Goal: Find specific page/section: Find specific page/section

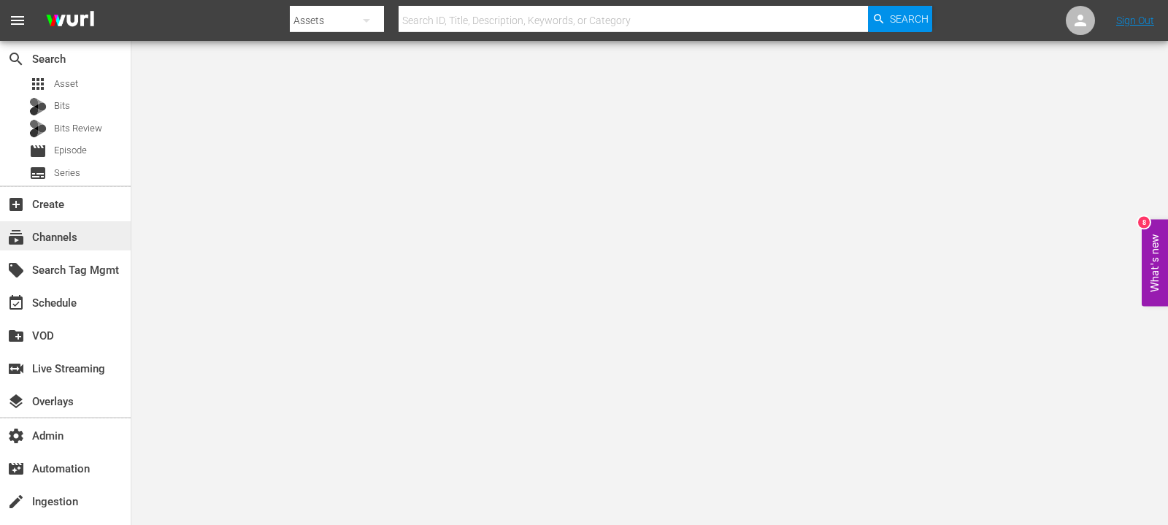
click at [32, 242] on div "subscriptions Channels" at bounding box center [41, 234] width 82 height 13
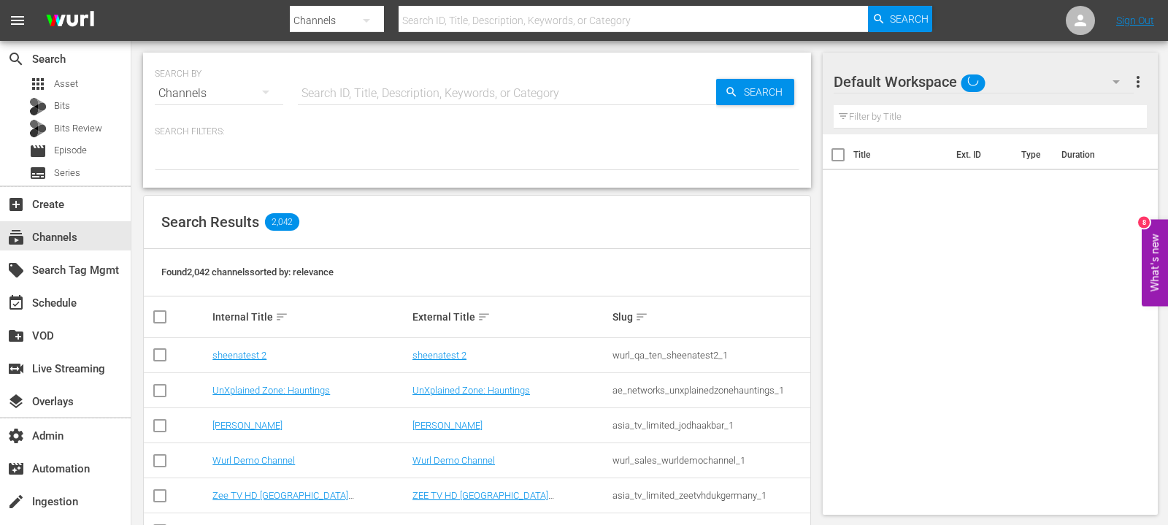
click at [324, 85] on input "text" at bounding box center [507, 93] width 418 height 35
paste input "PFL-Roku"
type input "PFL-Roku"
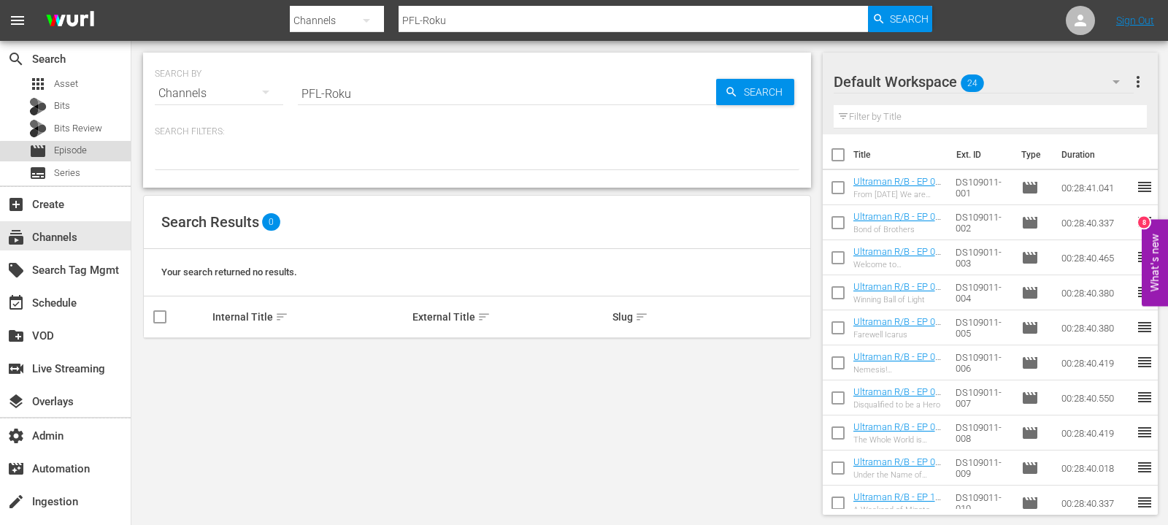
click at [76, 157] on span "Episode" at bounding box center [70, 150] width 33 height 15
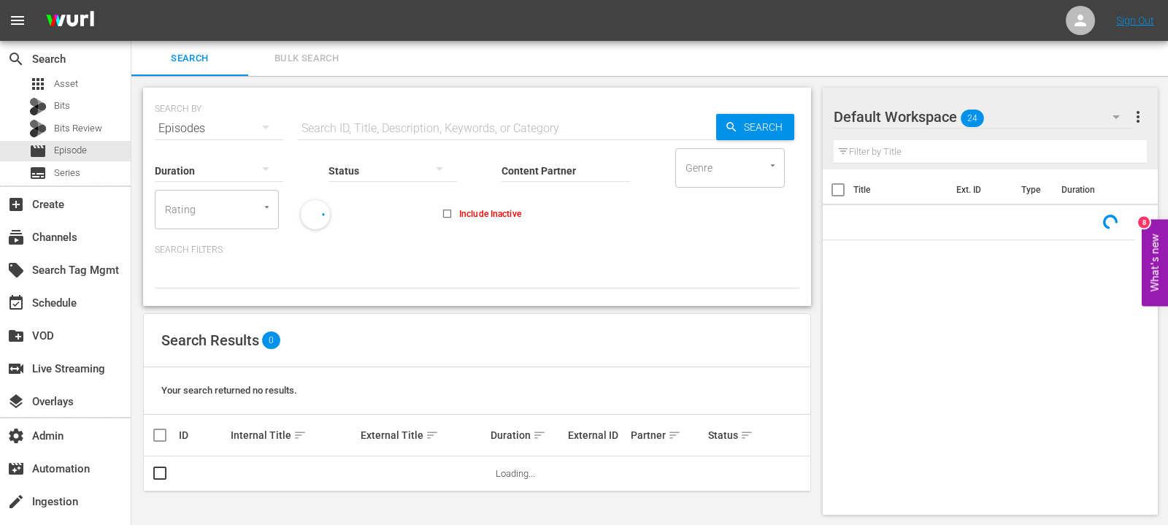
click at [1132, 114] on span "more_vert" at bounding box center [1138, 117] width 18 height 18
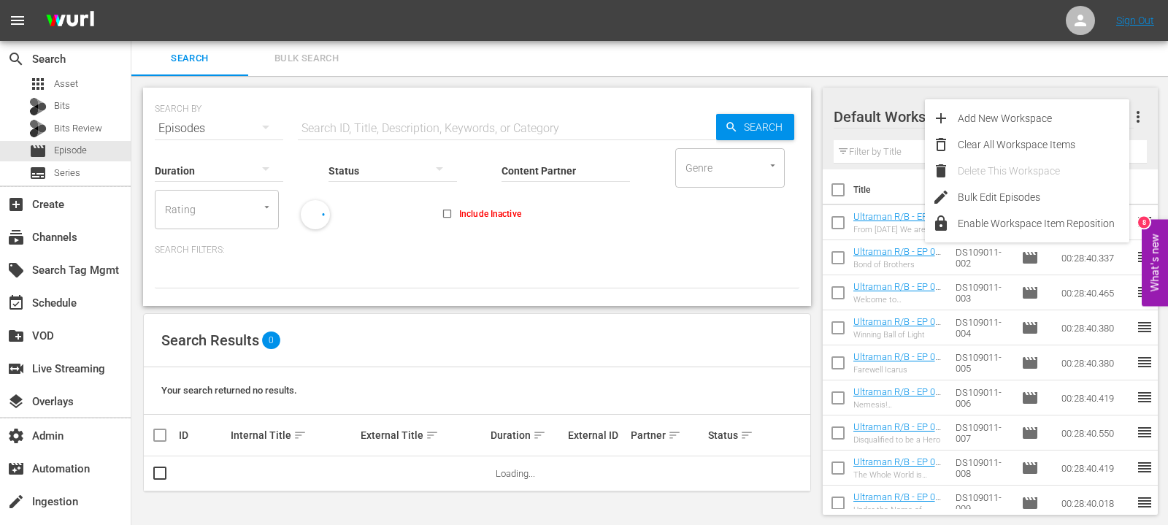
click at [631, 201] on div "Duration Status Content Partner Enter Search Term Genre Genre Rating Rating Inc…" at bounding box center [477, 187] width 644 height 83
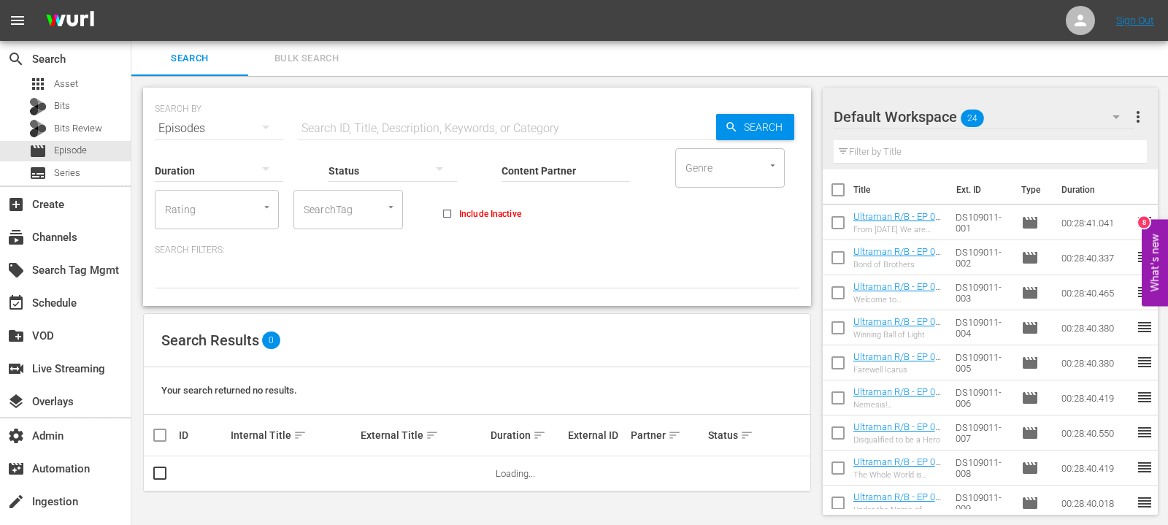
drag, startPoint x: 338, startPoint y: 215, endPoint x: 358, endPoint y: 198, distance: 26.4
click at [338, 215] on input "SearchTag" at bounding box center [327, 209] width 55 height 26
click at [337, 209] on input "SearchTag" at bounding box center [327, 209] width 55 height 26
click at [327, 210] on input "SearchTag" at bounding box center [327, 209] width 55 height 26
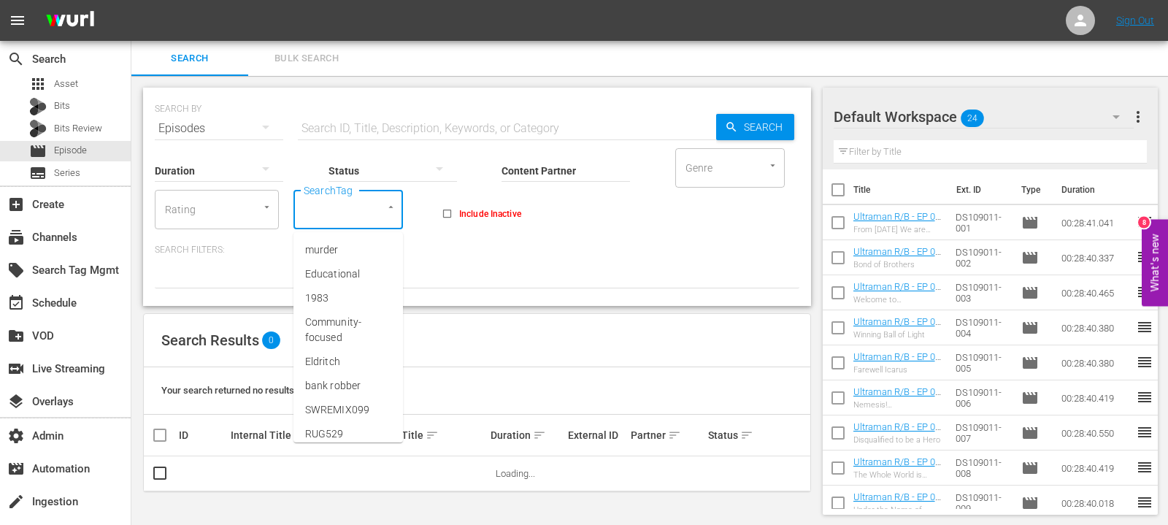
click at [358, 198] on div "SearchTag" at bounding box center [347, 209] width 109 height 39
click at [328, 211] on input "SearchTag" at bounding box center [327, 209] width 55 height 26
paste input "PFL-Roku"
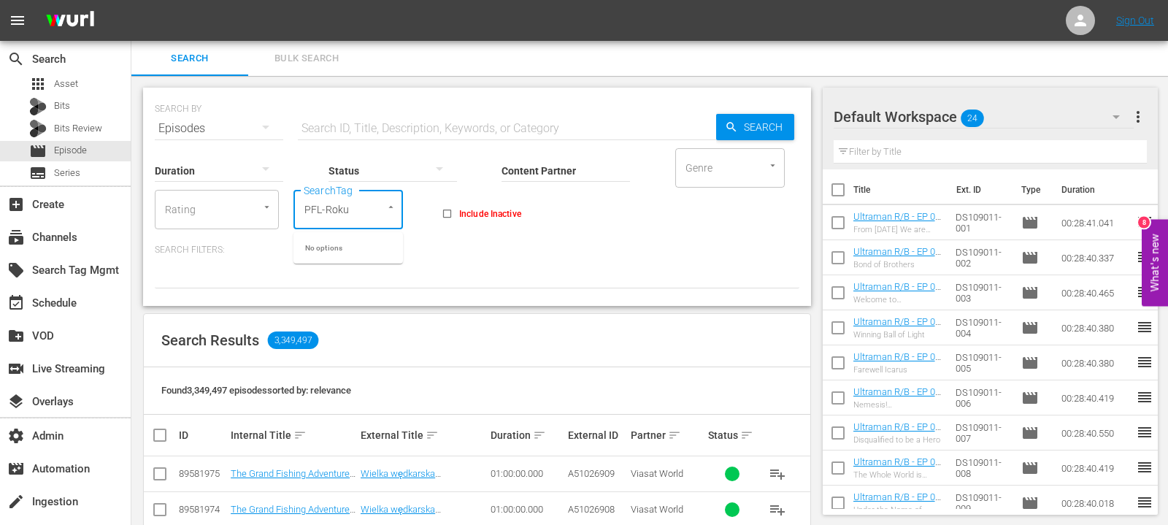
click at [339, 211] on input "PFL-Roku" at bounding box center [327, 209] width 55 height 26
type input "PFL-Roku"
click at [447, 236] on div "Duration Status Content Partner Enter Search Term Genre Genre Rating Rating Sea…" at bounding box center [477, 217] width 644 height 142
click at [338, 205] on input "SearchTag" at bounding box center [327, 209] width 55 height 26
paste input "PFL-Roku"
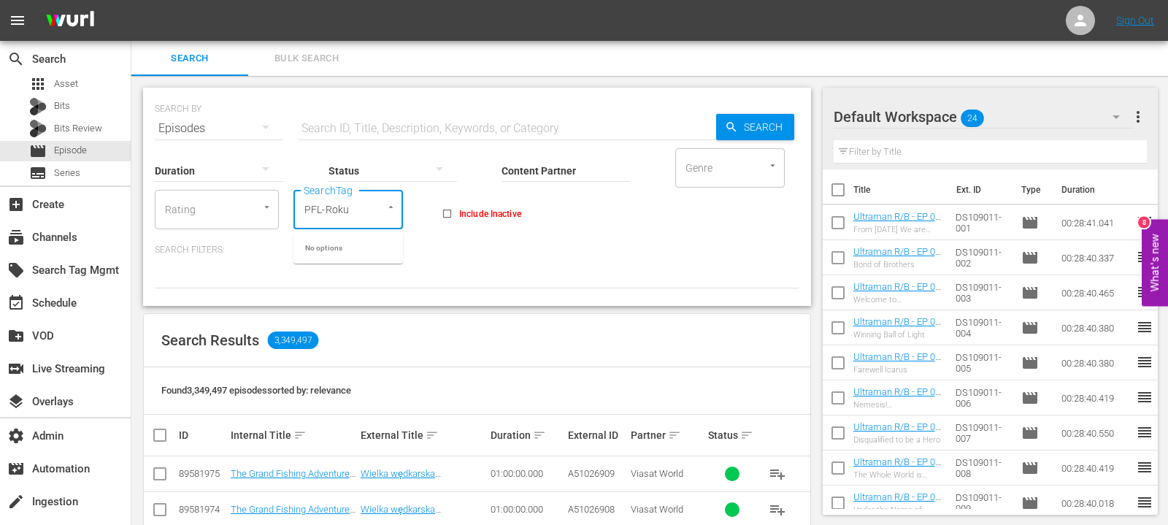
click at [308, 212] on input "PFL-Roku" at bounding box center [327, 209] width 55 height 26
type input "PFL-Roku"
click at [326, 247] on span "PFL-ROKU" at bounding box center [328, 249] width 47 height 15
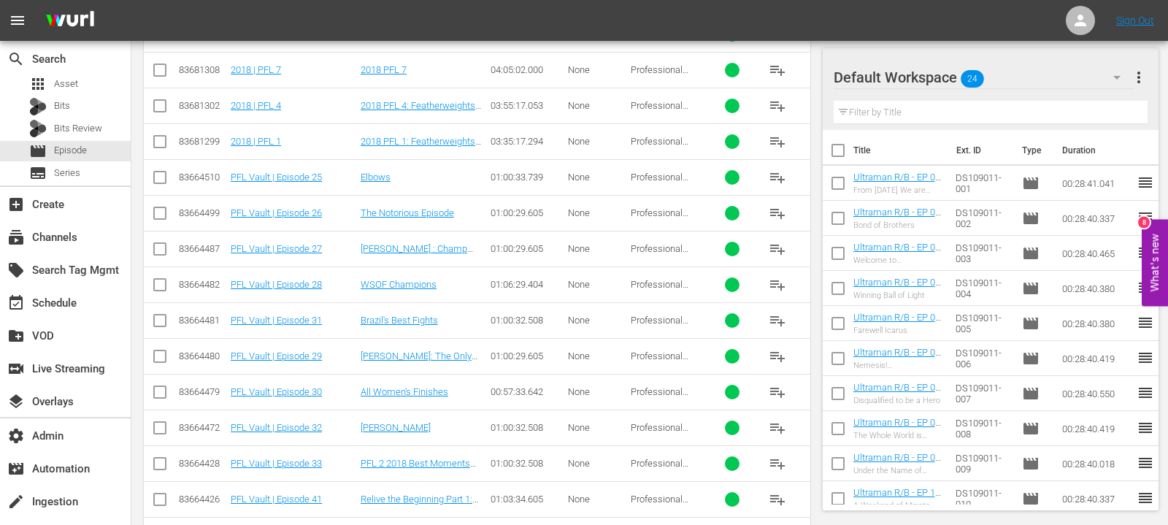
scroll to position [93, 0]
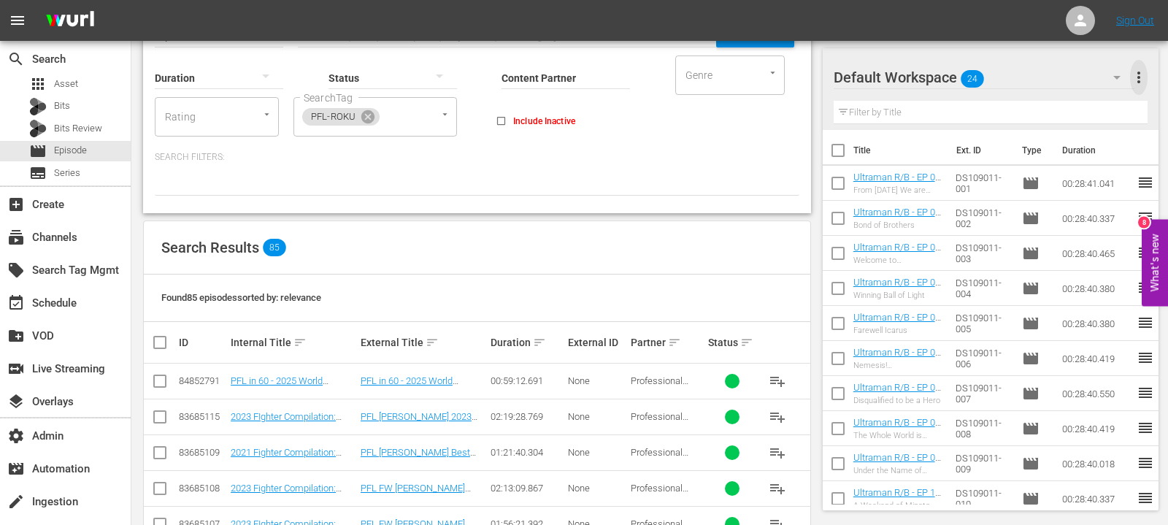
click at [1146, 80] on span "more_vert" at bounding box center [1139, 78] width 18 height 18
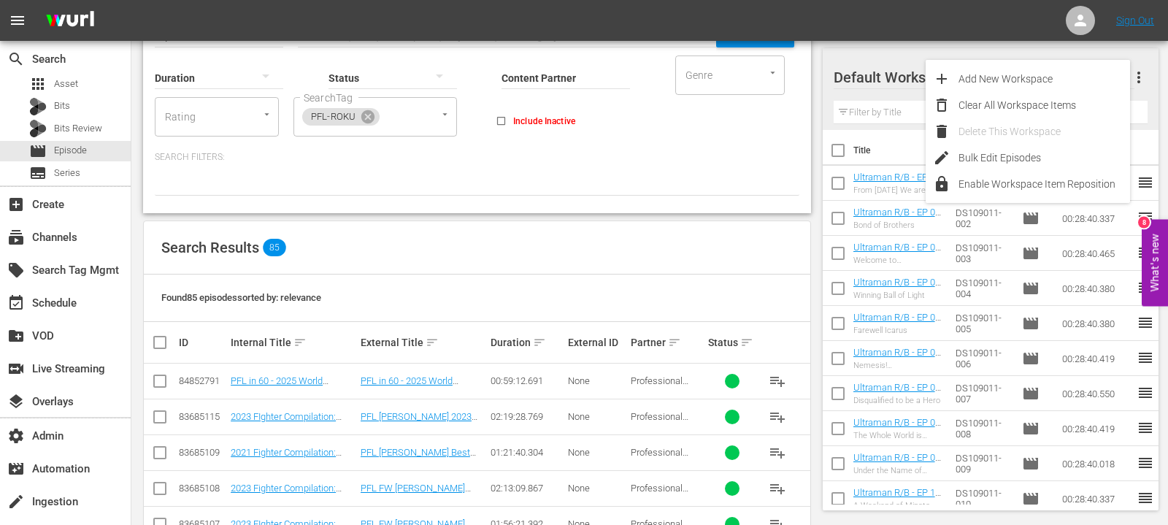
click at [373, 309] on div "Found 85 episodes sorted by: relevance" at bounding box center [477, 297] width 666 height 47
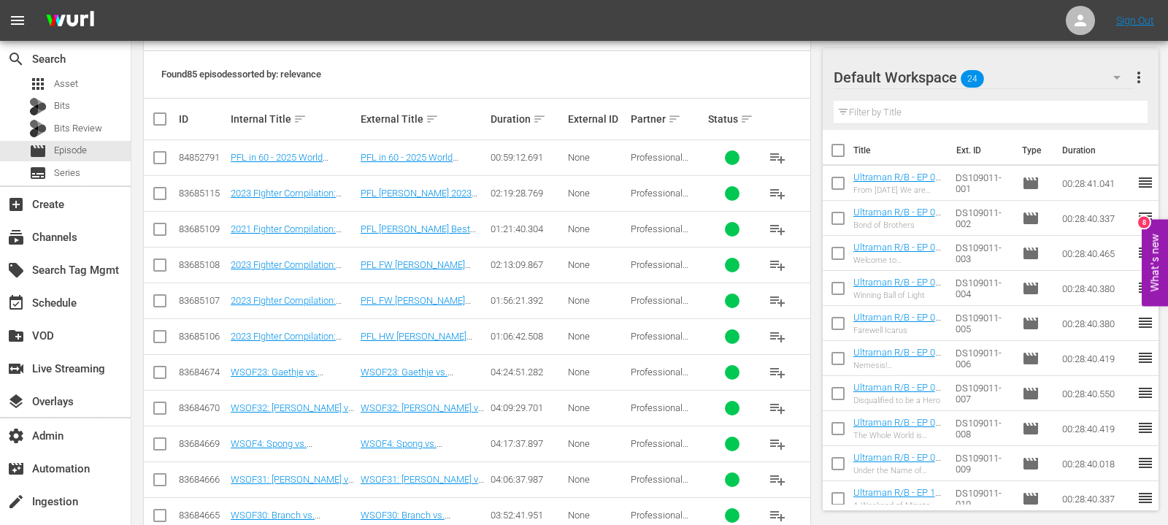
scroll to position [296, 0]
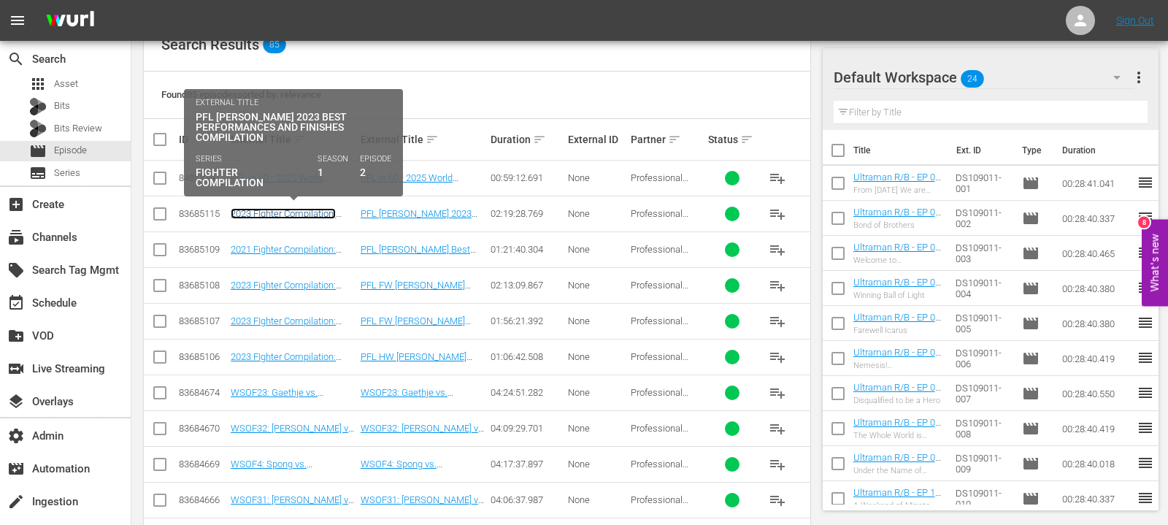
click at [275, 215] on link "2023 FIghter Compilation: [PERSON_NAME]" at bounding box center [283, 219] width 105 height 22
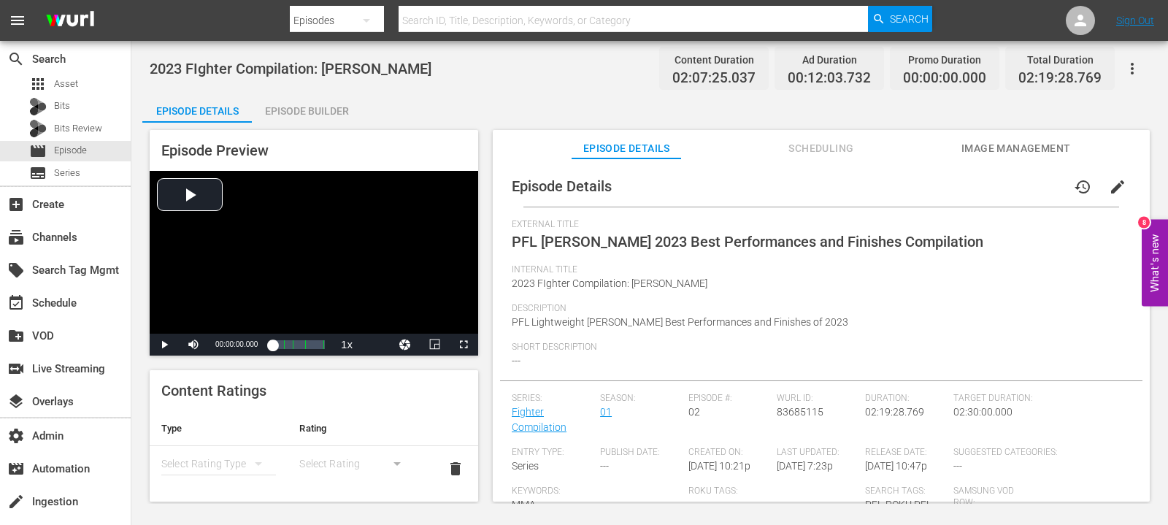
click at [785, 121] on div "Episode Details Episode Builder Episode Preview Video Player is loading. Play V…" at bounding box center [649, 303] width 1014 height 420
click at [802, 145] on span "Scheduling" at bounding box center [820, 148] width 109 height 18
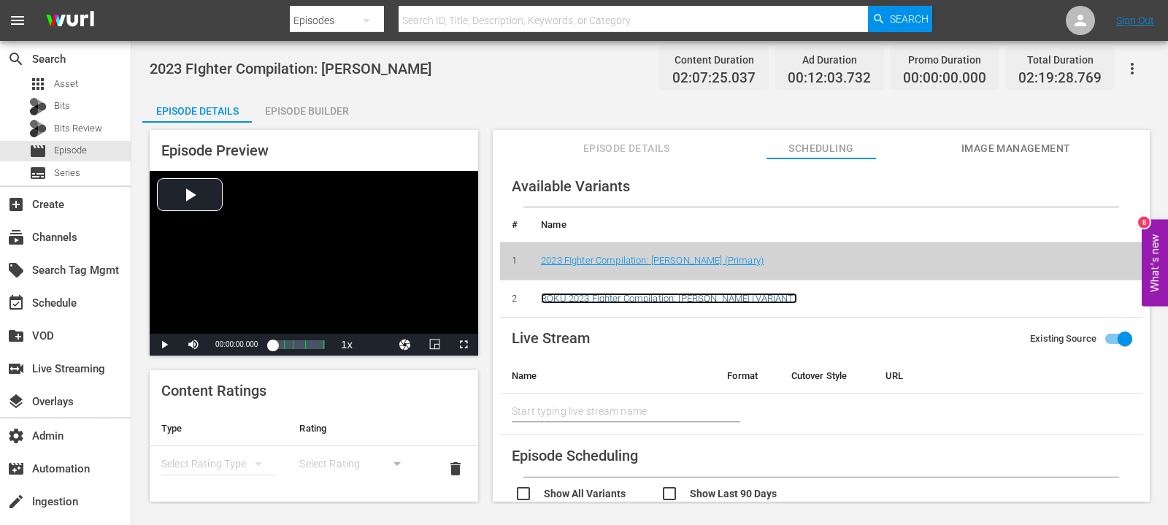
click at [682, 299] on link "ROKU 2023 FIghter Compilation: [PERSON_NAME] (VARIANT)" at bounding box center [669, 298] width 256 height 11
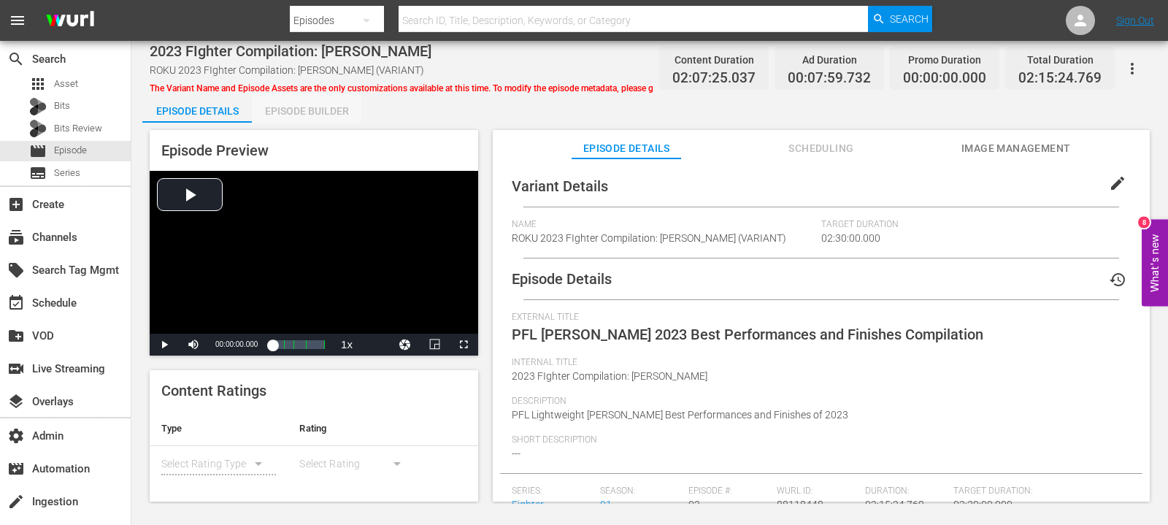
click at [296, 112] on div "Episode Builder" at bounding box center [306, 110] width 109 height 35
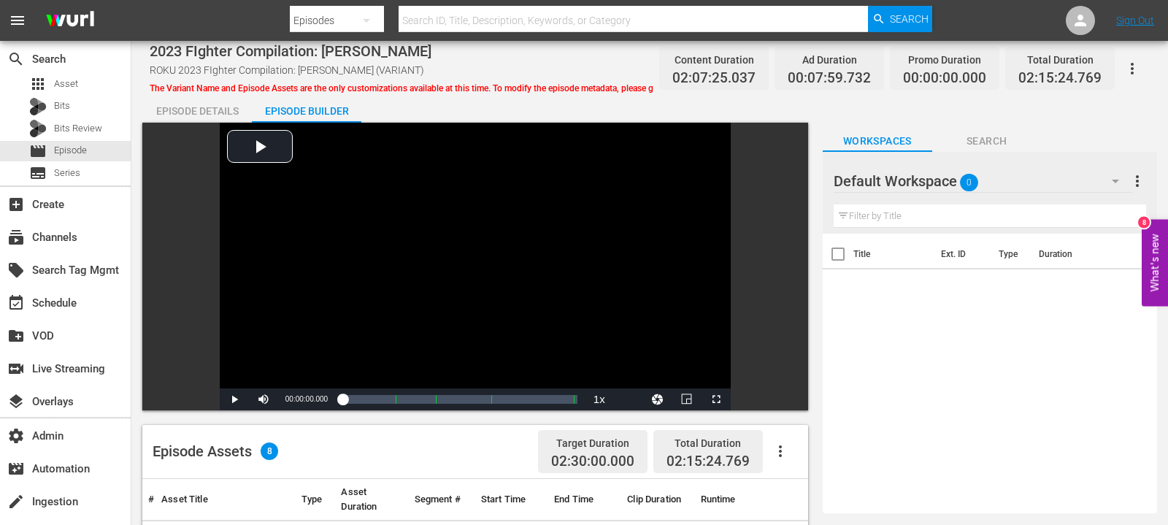
click at [199, 103] on div "Episode Details" at bounding box center [196, 110] width 109 height 35
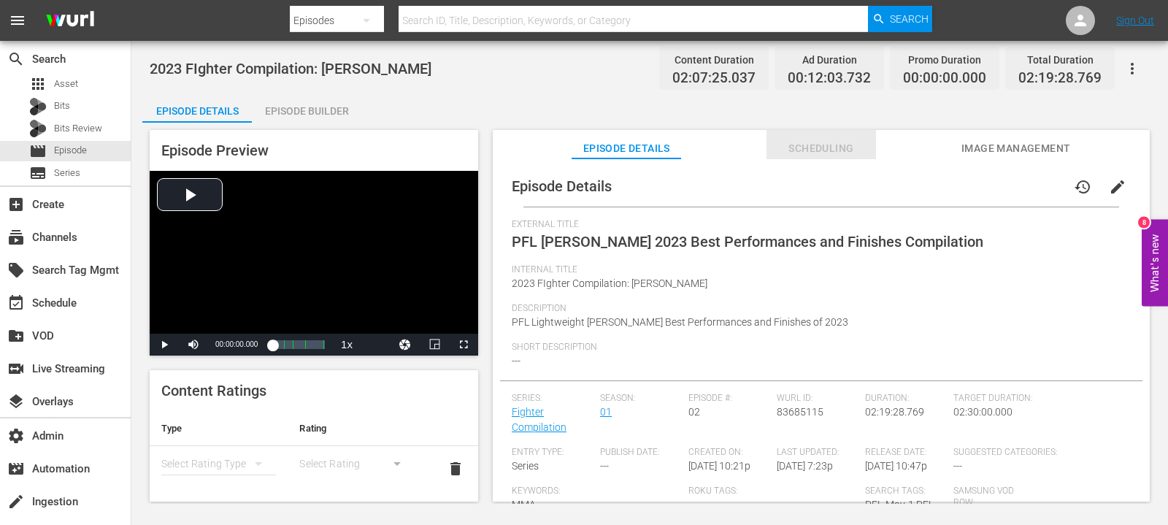
click at [817, 133] on button "Scheduling" at bounding box center [820, 144] width 109 height 29
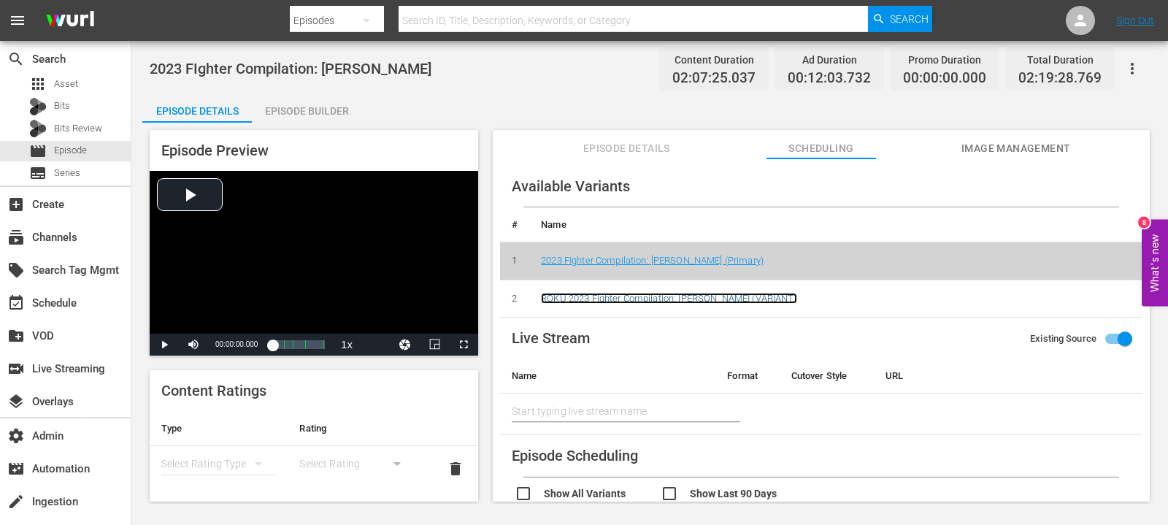
click at [683, 293] on link "ROKU 2023 FIghter Compilation: [PERSON_NAME] (VARIANT)" at bounding box center [669, 298] width 256 height 11
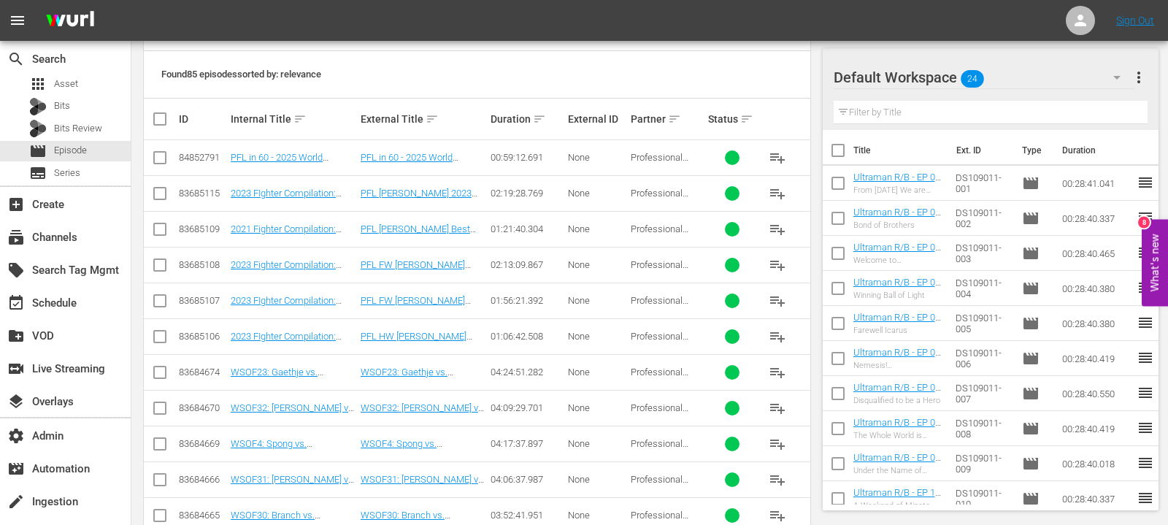
scroll to position [312, 0]
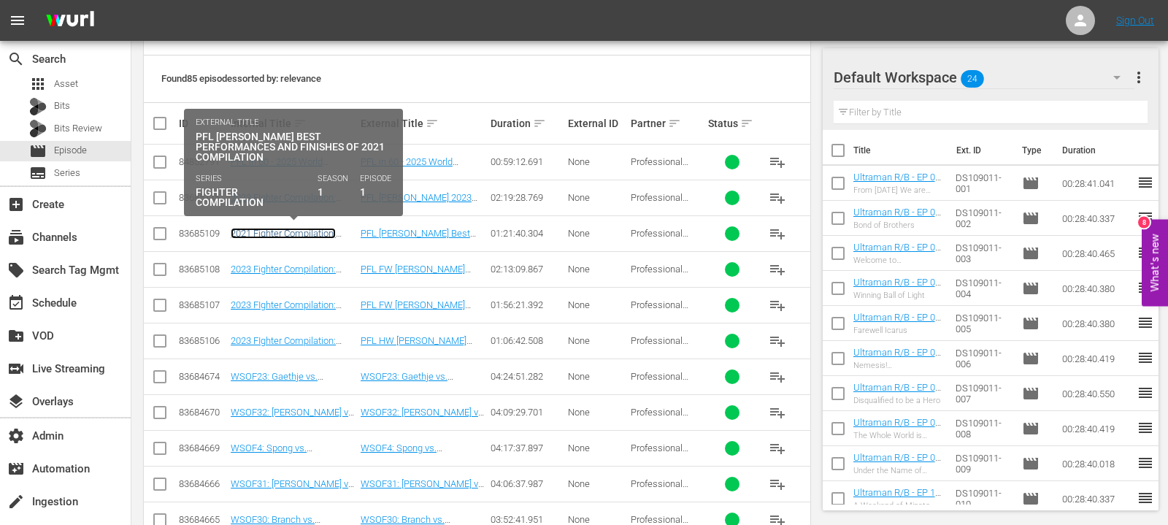
click at [279, 234] on link "2021 Fighter Compilation: [PERSON_NAME]" at bounding box center [283, 239] width 105 height 22
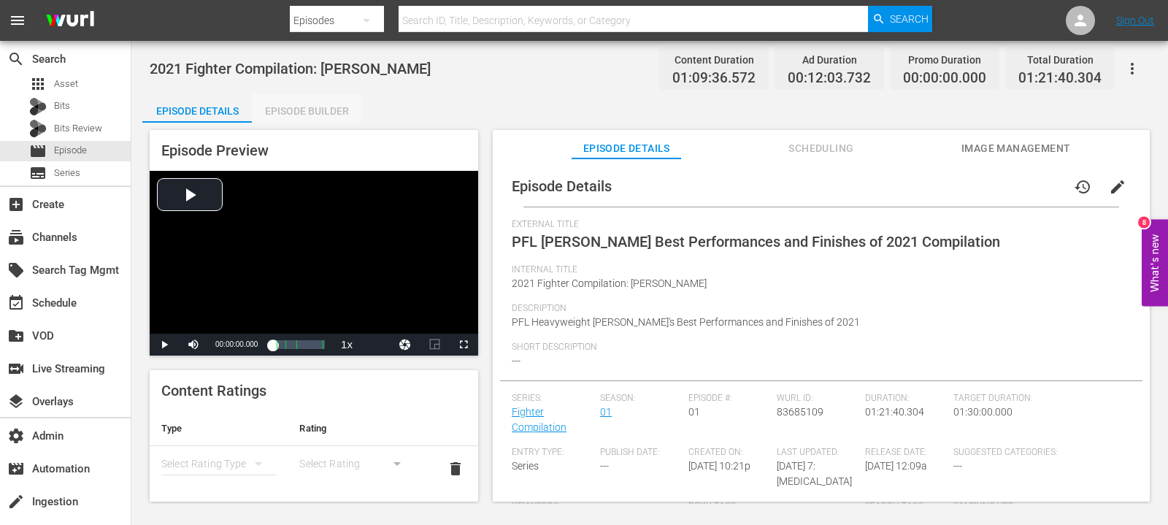
click at [317, 111] on div "Episode Builder" at bounding box center [306, 110] width 109 height 35
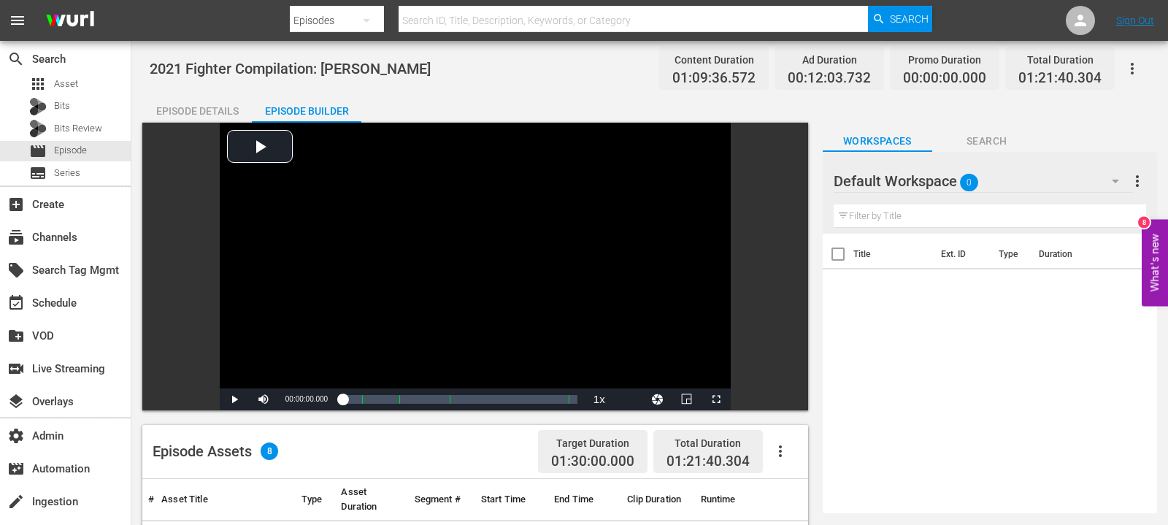
click at [191, 108] on div "Episode Details" at bounding box center [196, 110] width 109 height 35
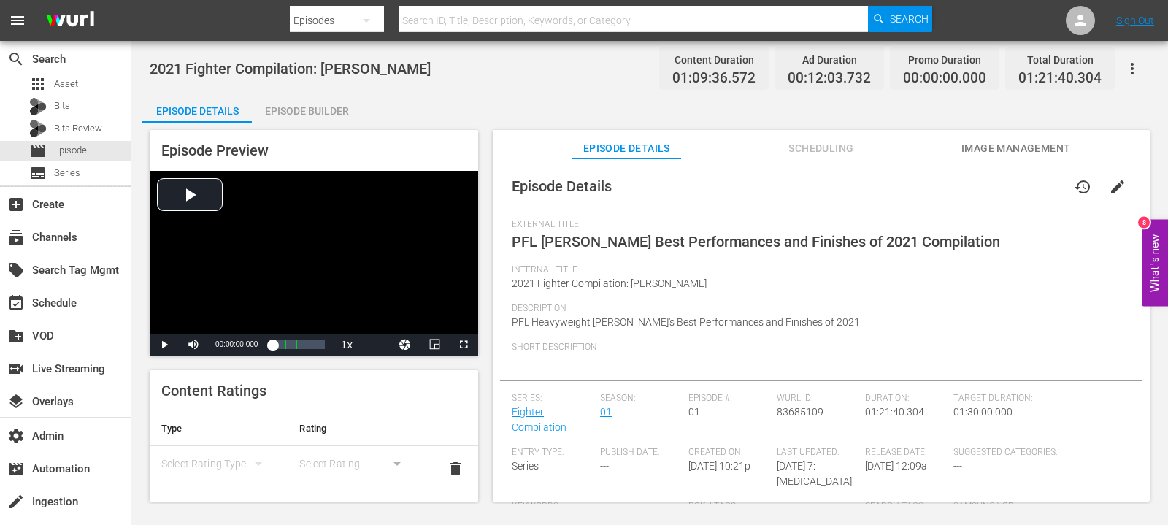
click at [793, 149] on span "Scheduling" at bounding box center [820, 148] width 109 height 18
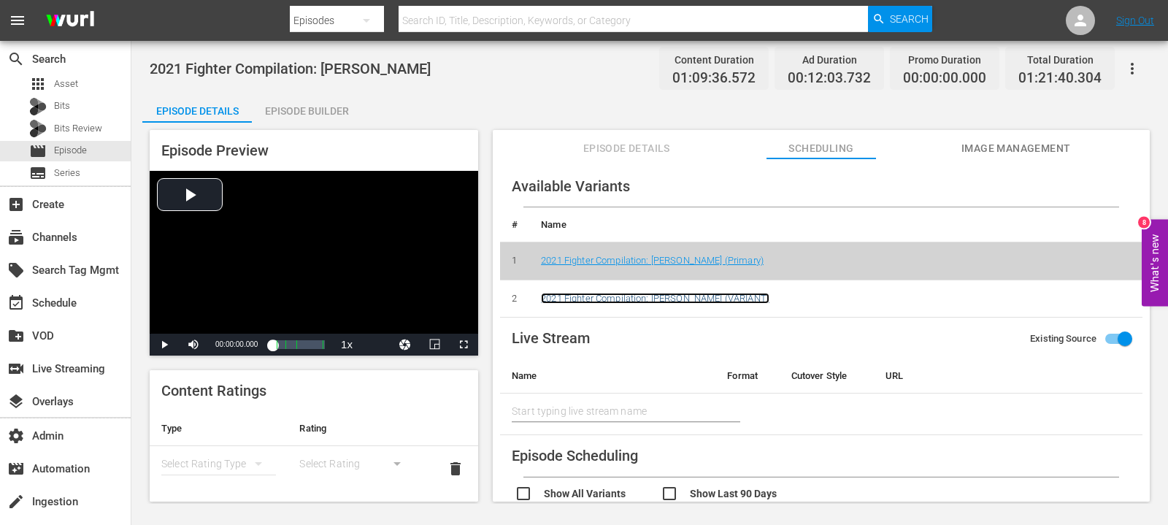
click at [633, 296] on link "2021 Fighter Compilation: [PERSON_NAME] (VARIANT)" at bounding box center [655, 298] width 228 height 11
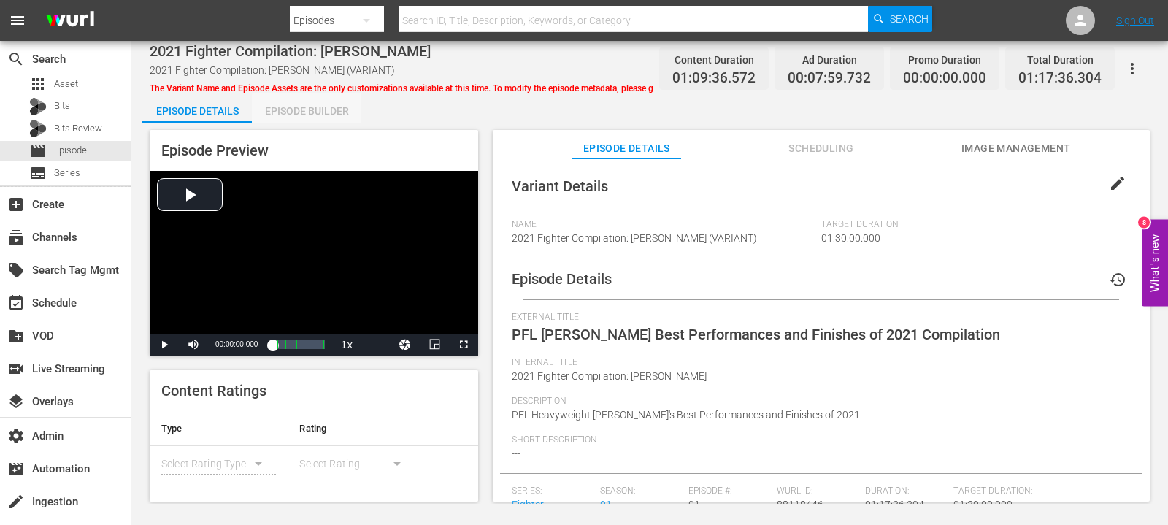
click at [336, 114] on div "Episode Builder" at bounding box center [306, 110] width 109 height 35
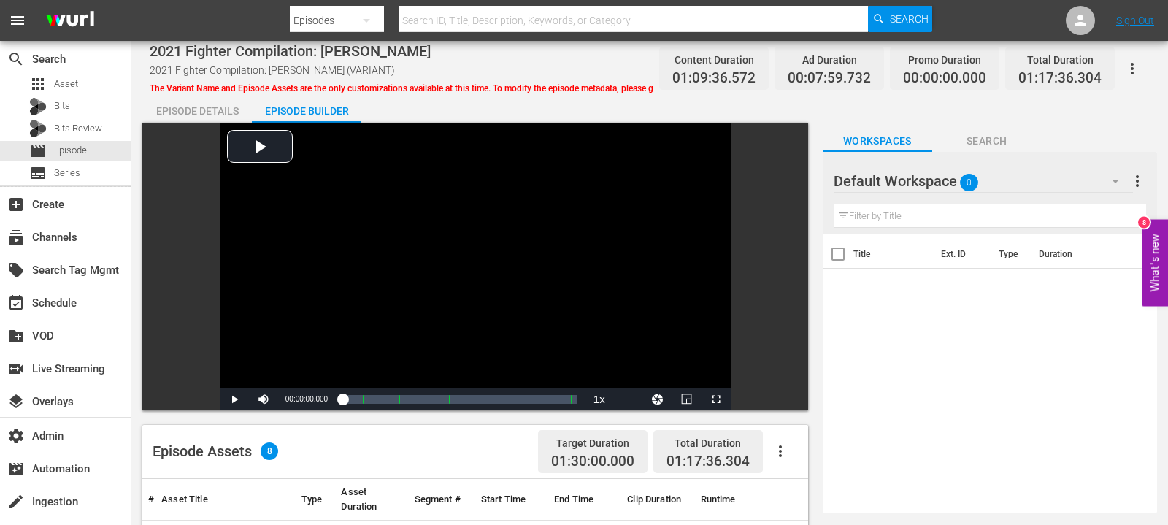
click at [169, 110] on div "Episode Details" at bounding box center [196, 110] width 109 height 35
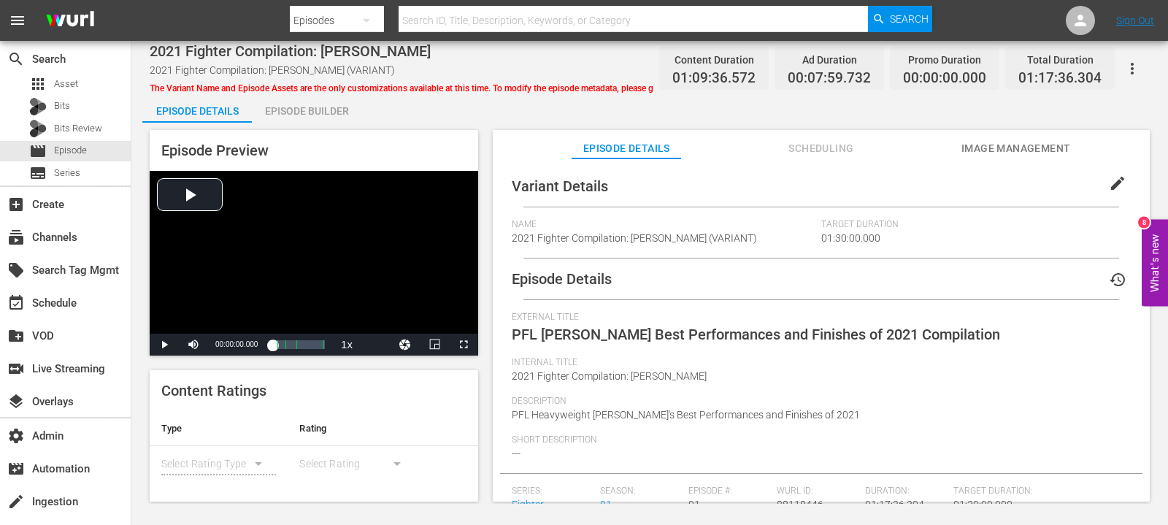
click at [336, 110] on div "Episode Builder" at bounding box center [306, 110] width 109 height 35
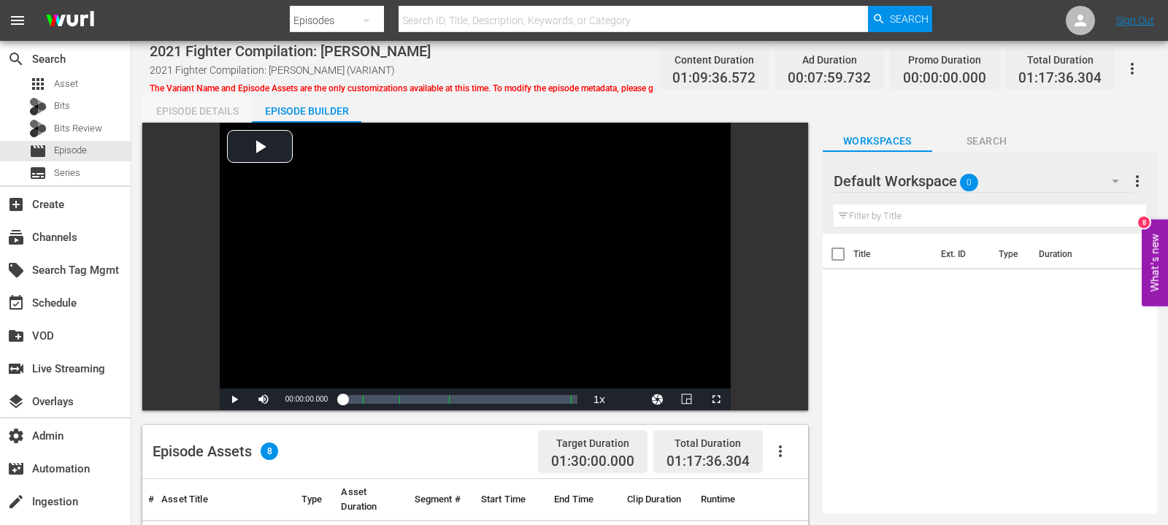
click at [199, 110] on div "Episode Details" at bounding box center [196, 110] width 109 height 35
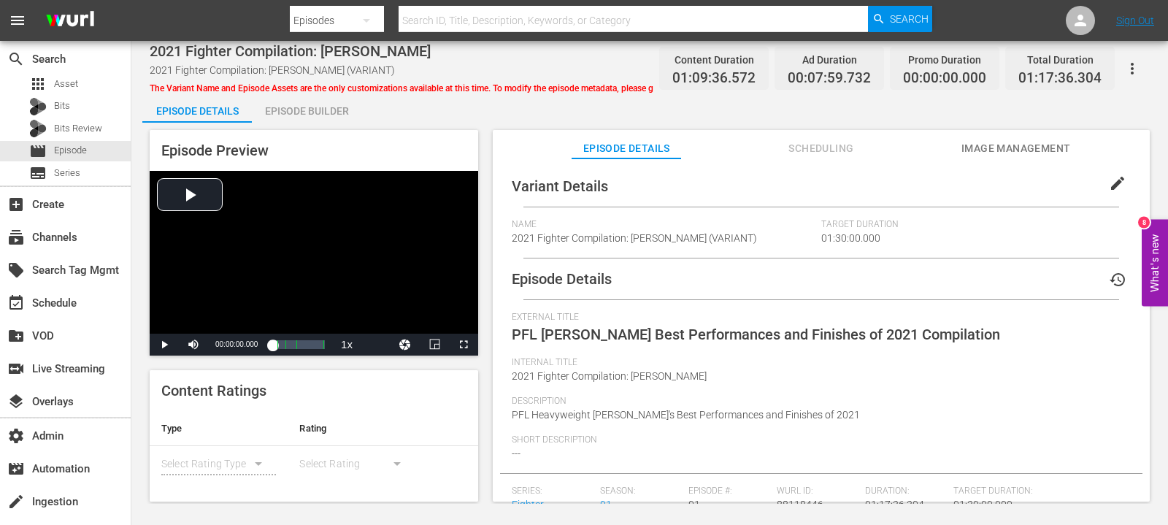
click at [784, 153] on span "Scheduling" at bounding box center [820, 148] width 109 height 18
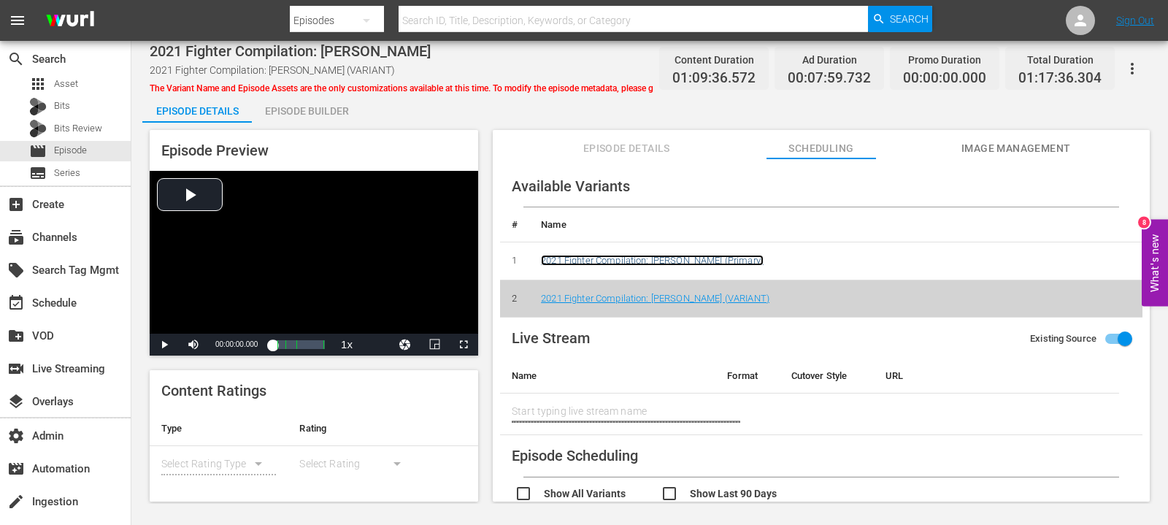
click at [598, 259] on link "2021 Fighter Compilation: [PERSON_NAME] (Primary)" at bounding box center [652, 260] width 223 height 11
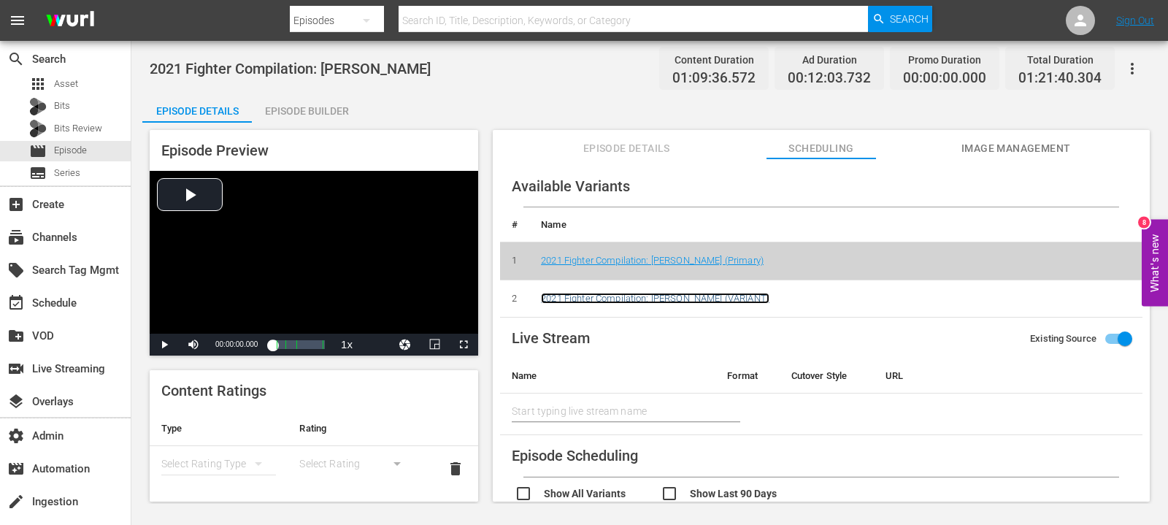
click at [598, 295] on link "2021 Fighter Compilation: [PERSON_NAME] (VARIANT)" at bounding box center [655, 298] width 228 height 11
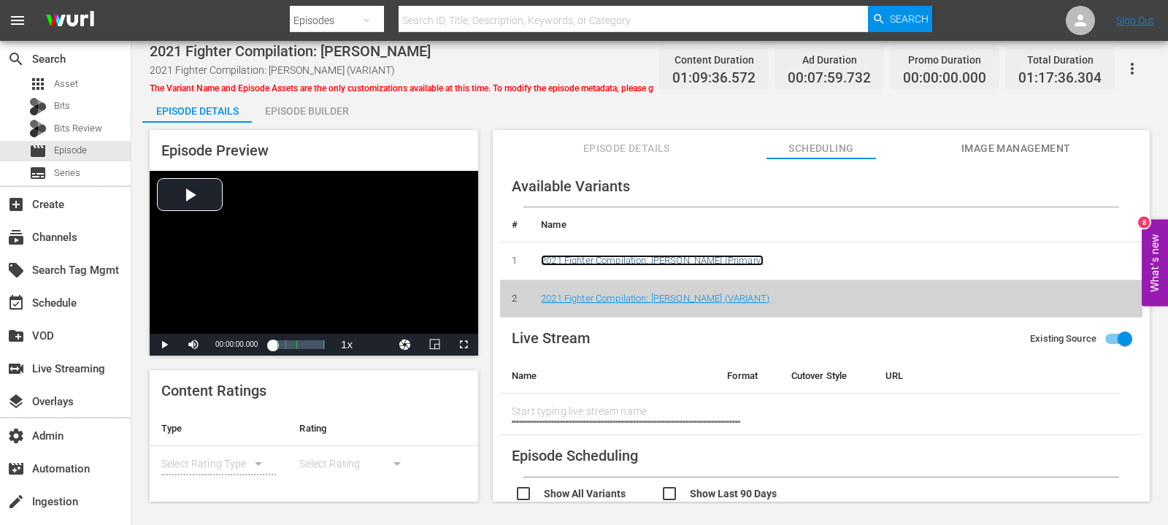
click at [615, 263] on link "2021 Fighter Compilation: [PERSON_NAME] (Primary)" at bounding box center [652, 260] width 223 height 11
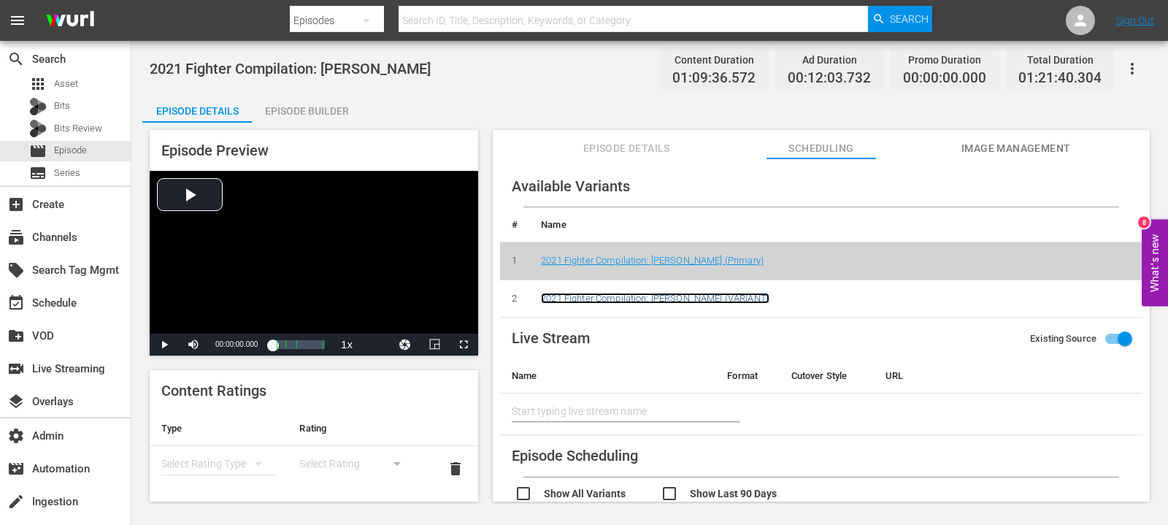
click at [641, 293] on link "2021 Fighter Compilation: [PERSON_NAME] (VARIANT)" at bounding box center [655, 298] width 228 height 11
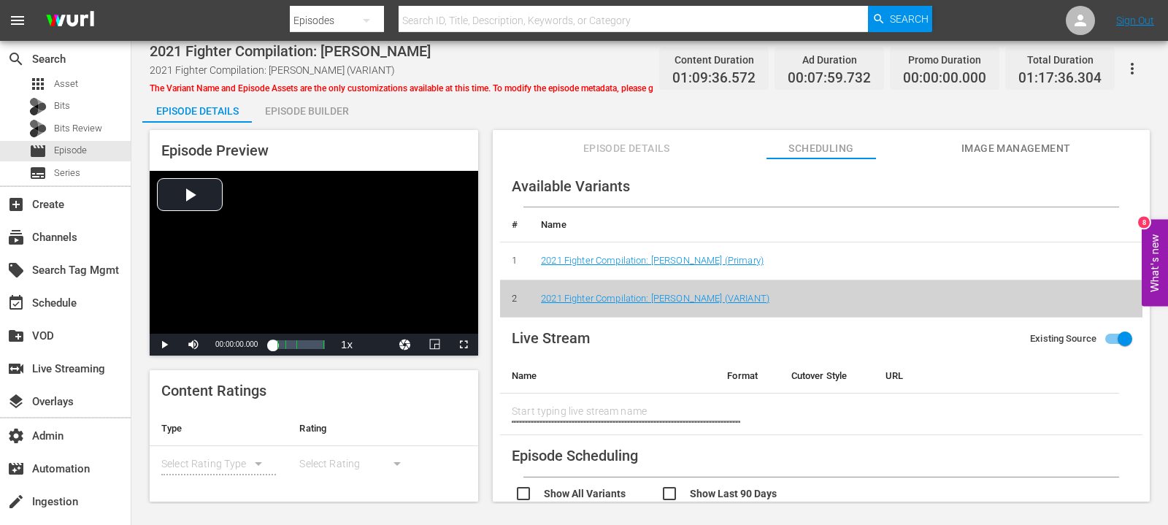
click at [641, 252] on td "2021 Fighter Compilation: [PERSON_NAME] (Primary)" at bounding box center [835, 261] width 613 height 38
click at [636, 260] on link "2021 Fighter Compilation: [PERSON_NAME] (Primary)" at bounding box center [652, 260] width 223 height 11
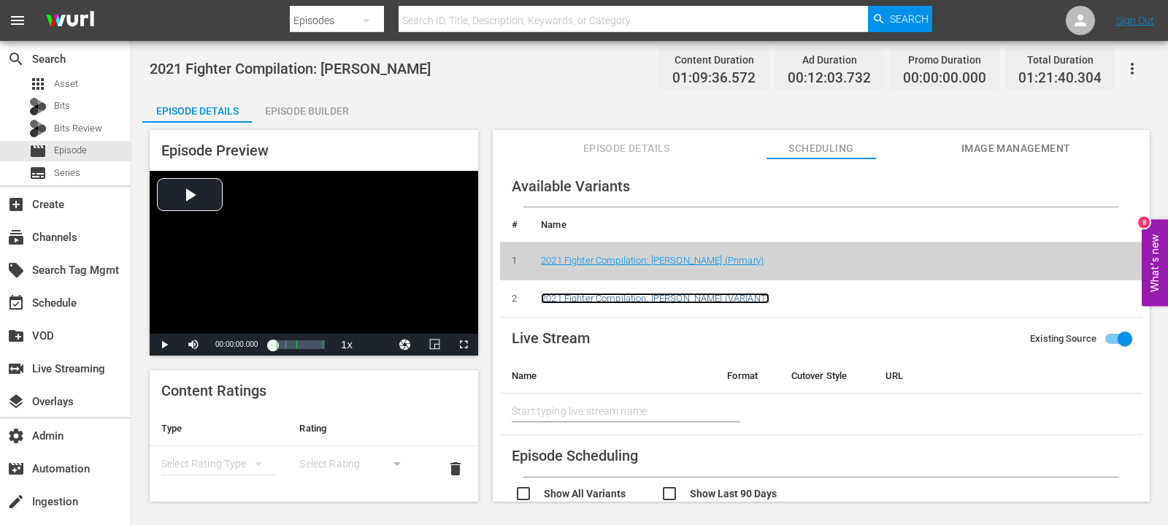
click at [622, 299] on link "2021 Fighter Compilation: [PERSON_NAME] (VARIANT)" at bounding box center [655, 298] width 228 height 11
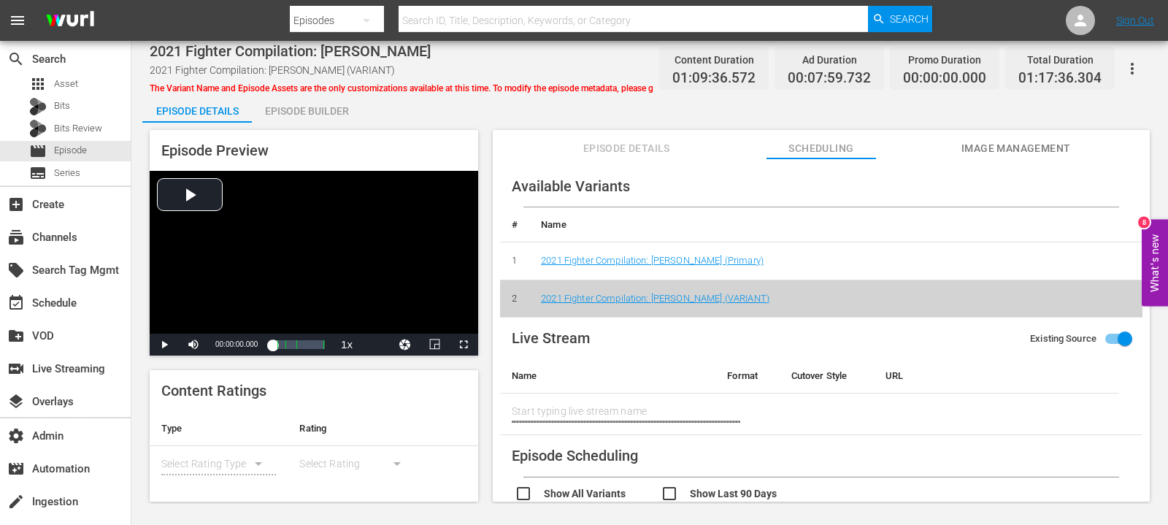
click at [330, 120] on div "Episode Builder" at bounding box center [306, 110] width 109 height 35
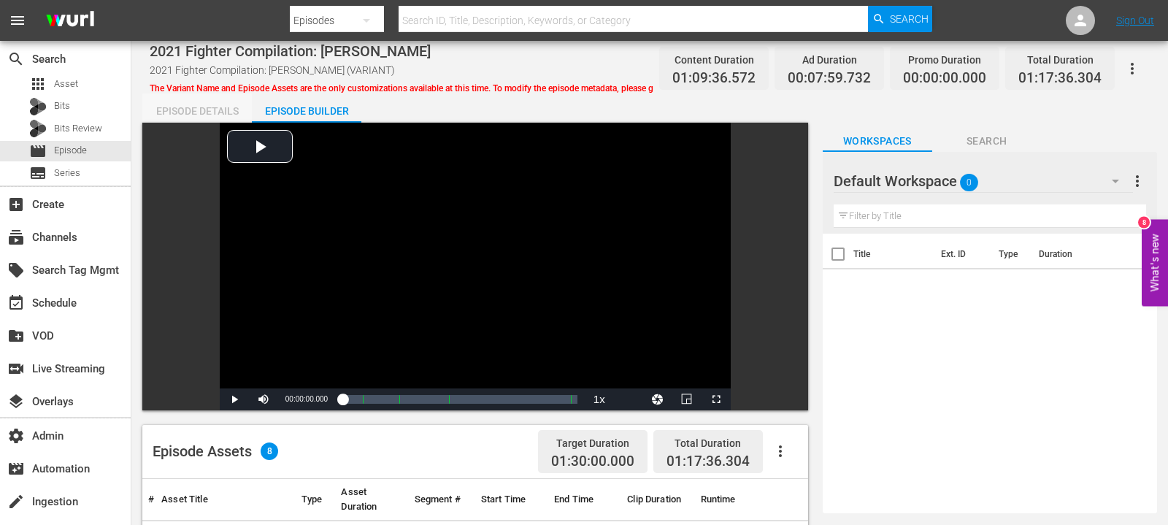
click at [194, 109] on div "Episode Details" at bounding box center [196, 110] width 109 height 35
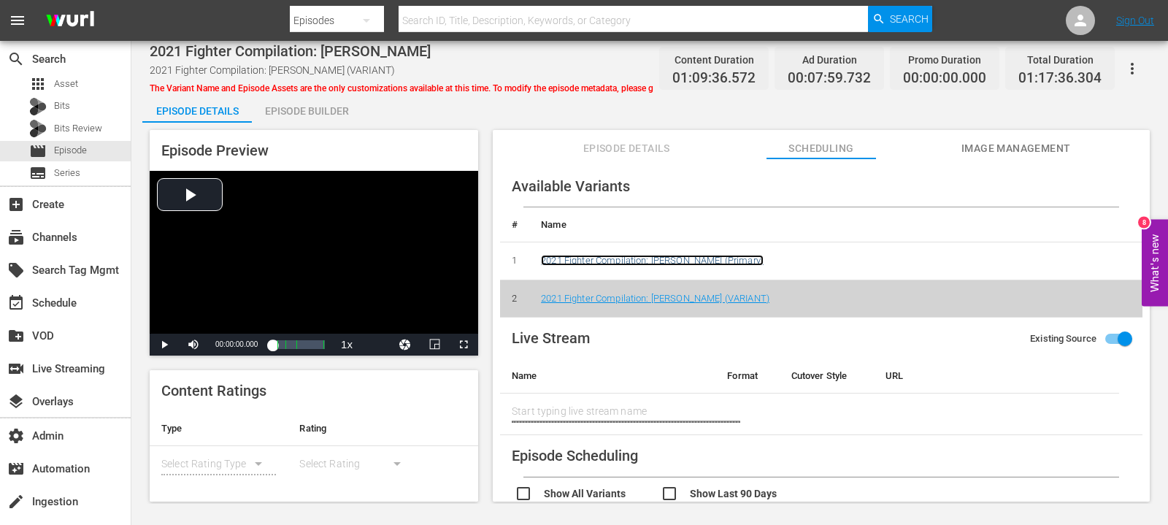
click at [623, 258] on link "2021 Fighter Compilation: [PERSON_NAME] (Primary)" at bounding box center [652, 260] width 223 height 11
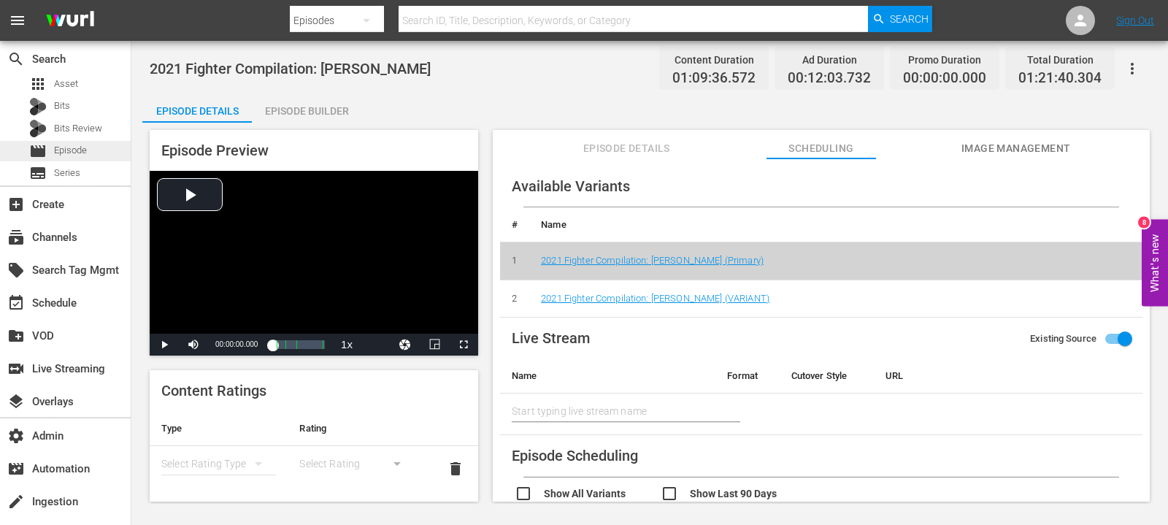
click at [110, 143] on div "movie Episode" at bounding box center [65, 151] width 131 height 20
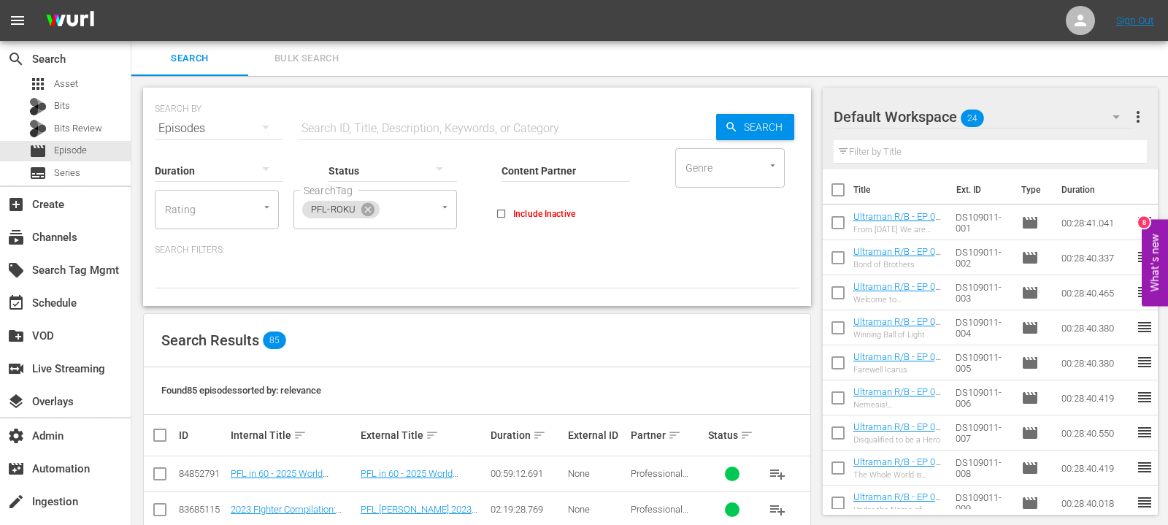
click at [358, 138] on div "Status" at bounding box center [392, 161] width 128 height 53
click at [358, 130] on input "text" at bounding box center [507, 128] width 418 height 35
click at [352, 460] on td "PFL in 60 - 2025 World Tournament 5" at bounding box center [293, 474] width 130 height 36
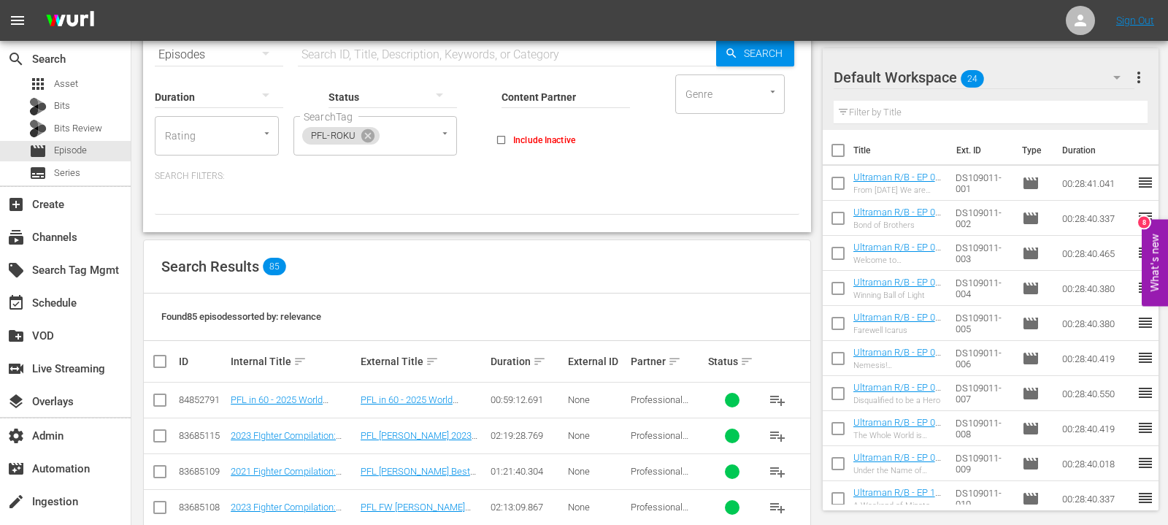
scroll to position [73, 0]
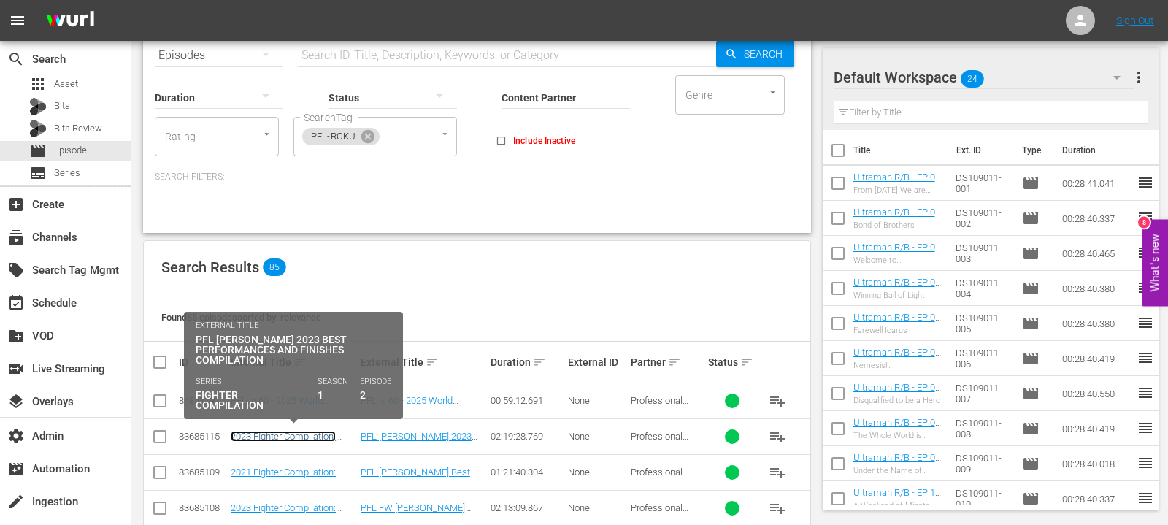
click at [312, 434] on link "2023 FIghter Compilation: [PERSON_NAME]" at bounding box center [283, 442] width 105 height 22
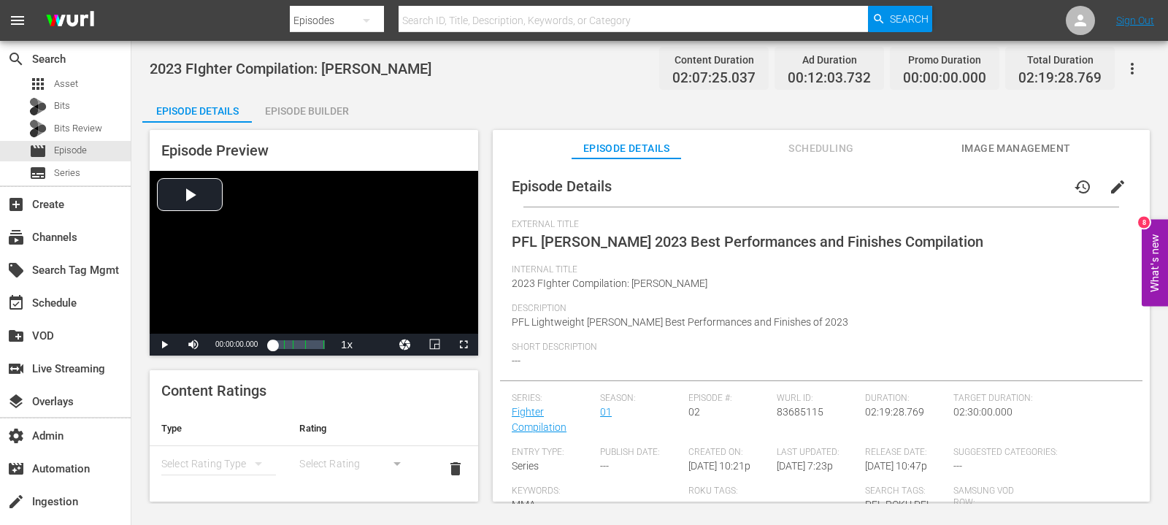
click at [799, 145] on span "Scheduling" at bounding box center [820, 148] width 109 height 18
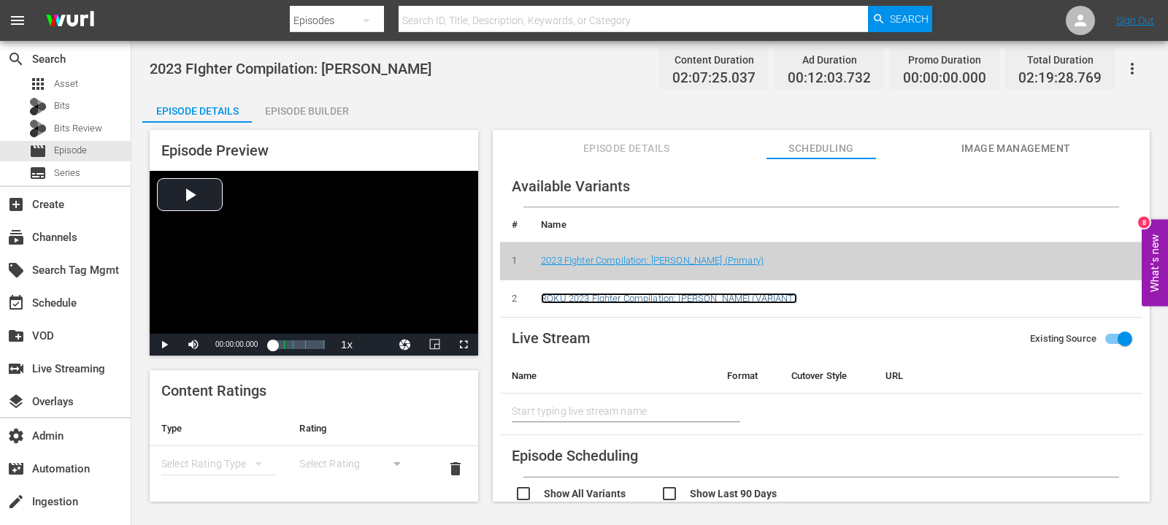
click at [585, 296] on link "ROKU 2023 FIghter Compilation: [PERSON_NAME] (VARIANT)" at bounding box center [669, 298] width 256 height 11
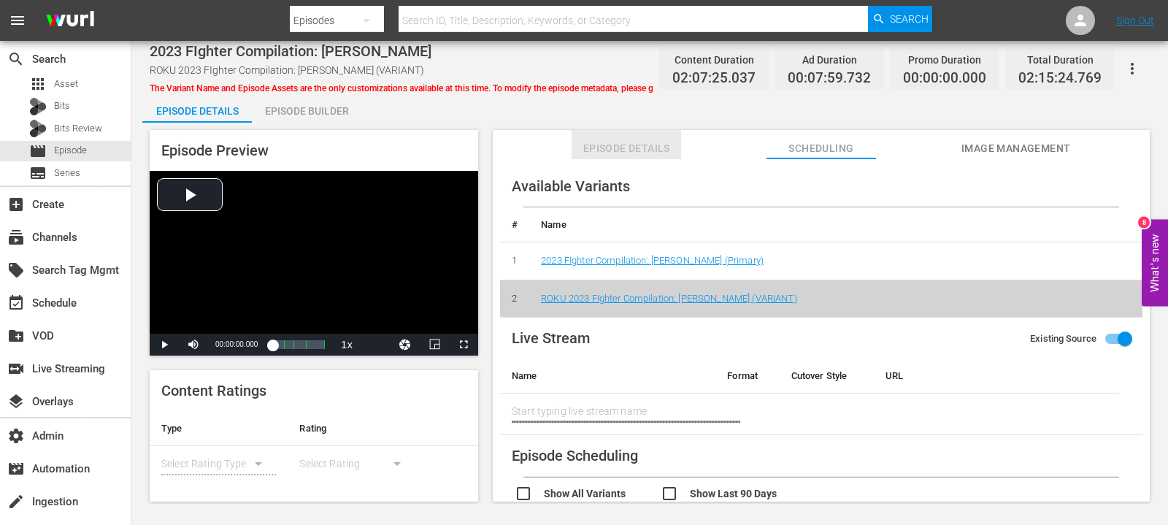
click at [598, 149] on span "Episode Details" at bounding box center [625, 148] width 109 height 18
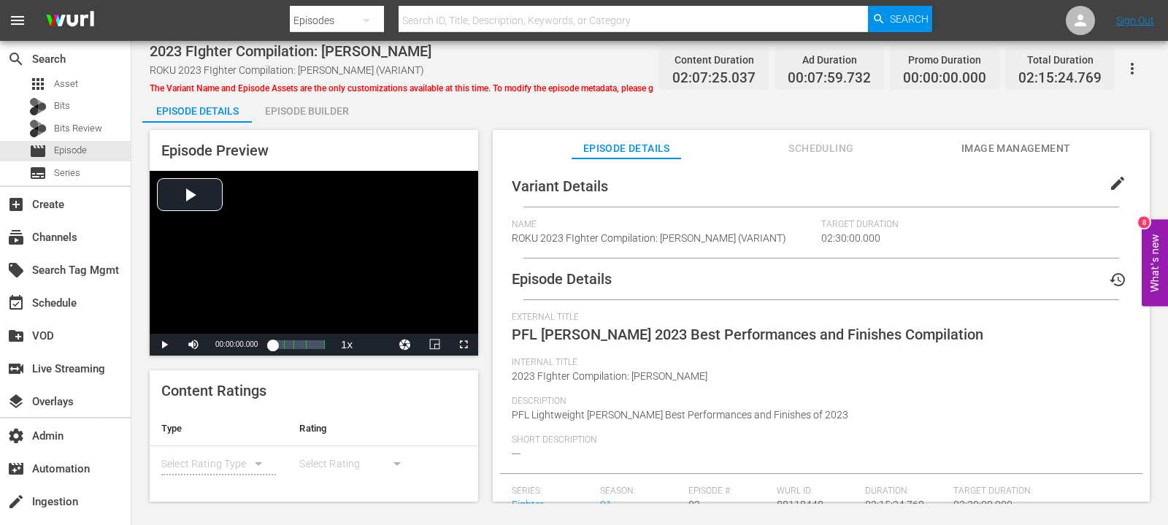
click at [794, 141] on span "Scheduling" at bounding box center [820, 148] width 109 height 18
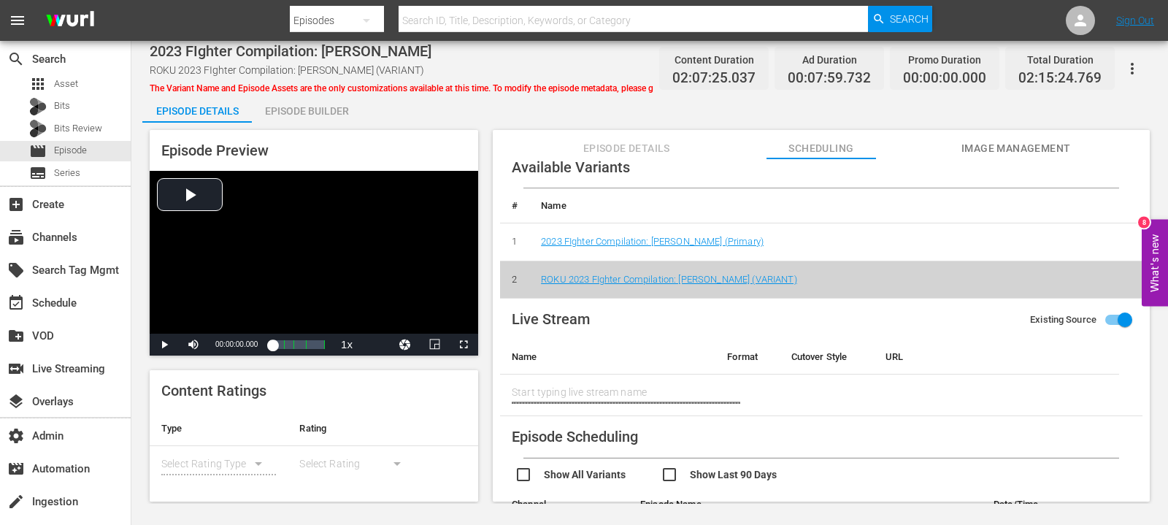
scroll to position [11, 0]
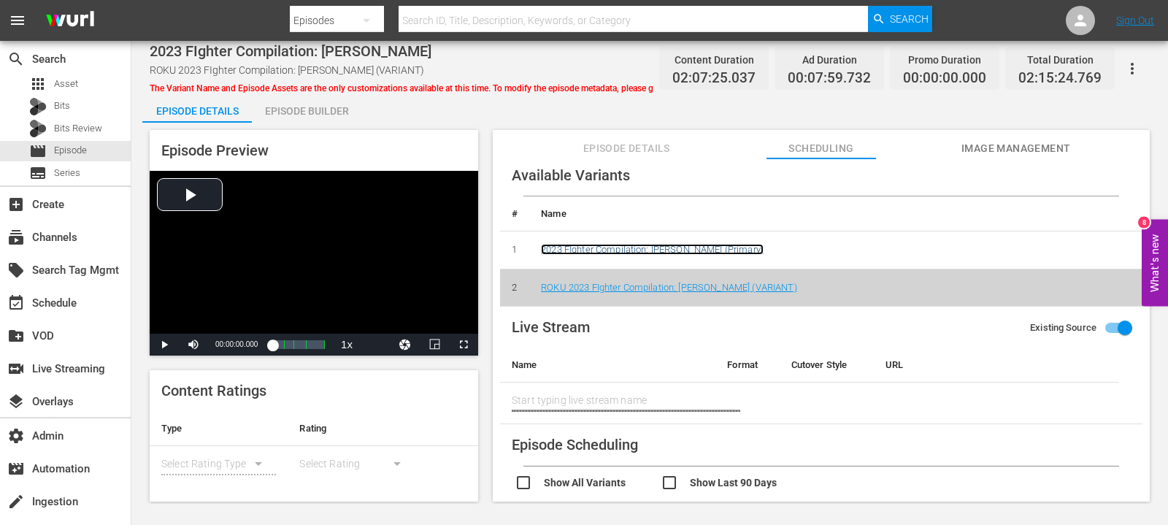
click at [664, 248] on link "2023 FIghter Compilation: [PERSON_NAME] (Primary)" at bounding box center [652, 249] width 223 height 11
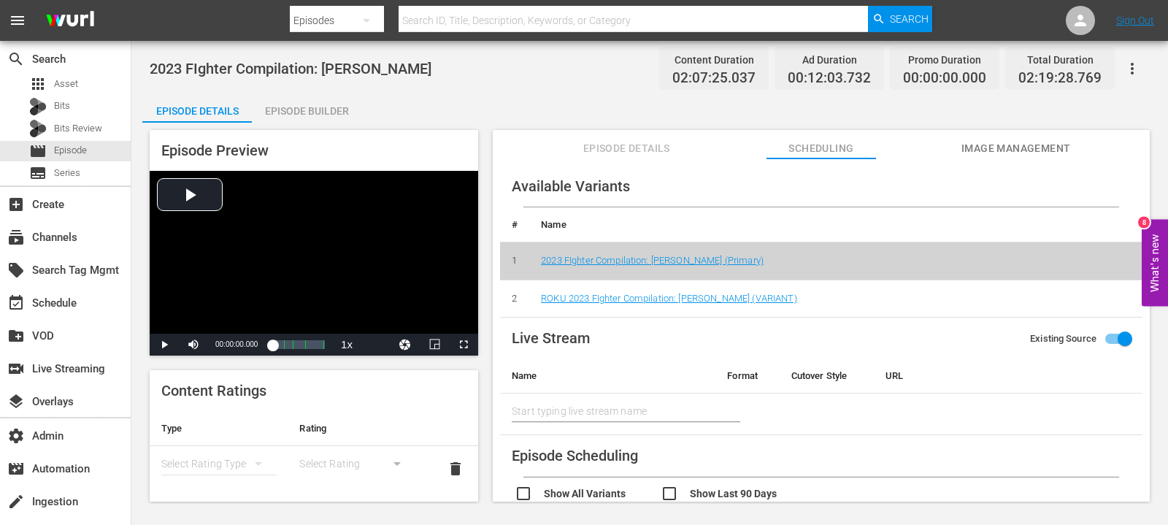
click at [283, 113] on div "Episode Builder" at bounding box center [306, 110] width 109 height 35
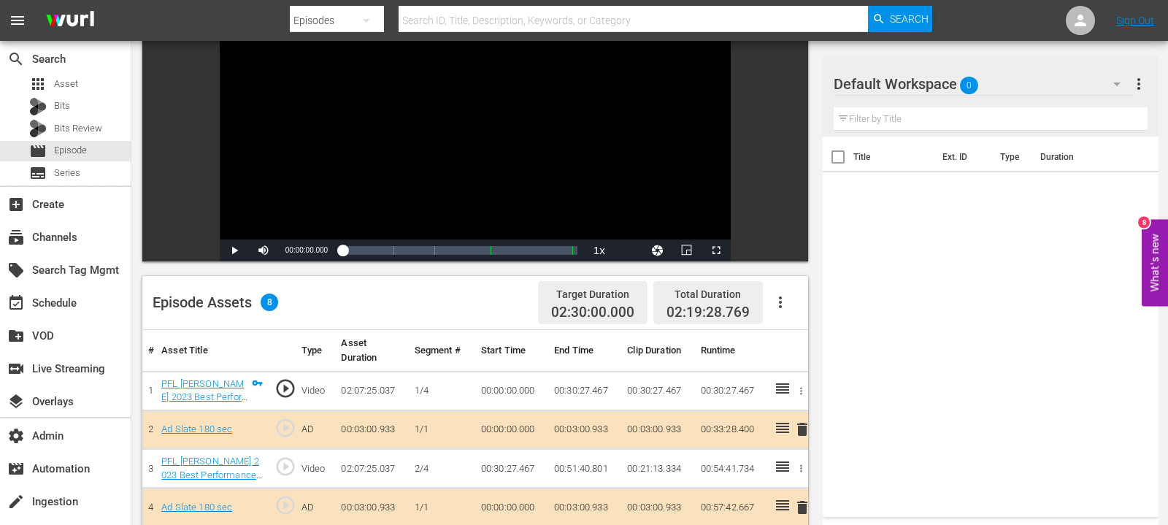
scroll to position [24, 0]
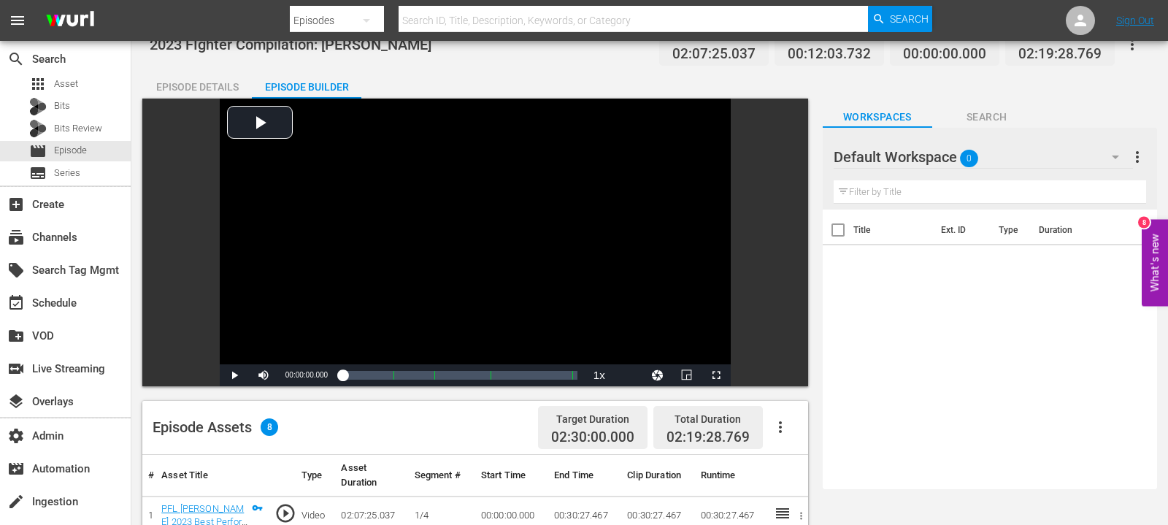
click at [235, 87] on div "Episode Details" at bounding box center [196, 86] width 109 height 35
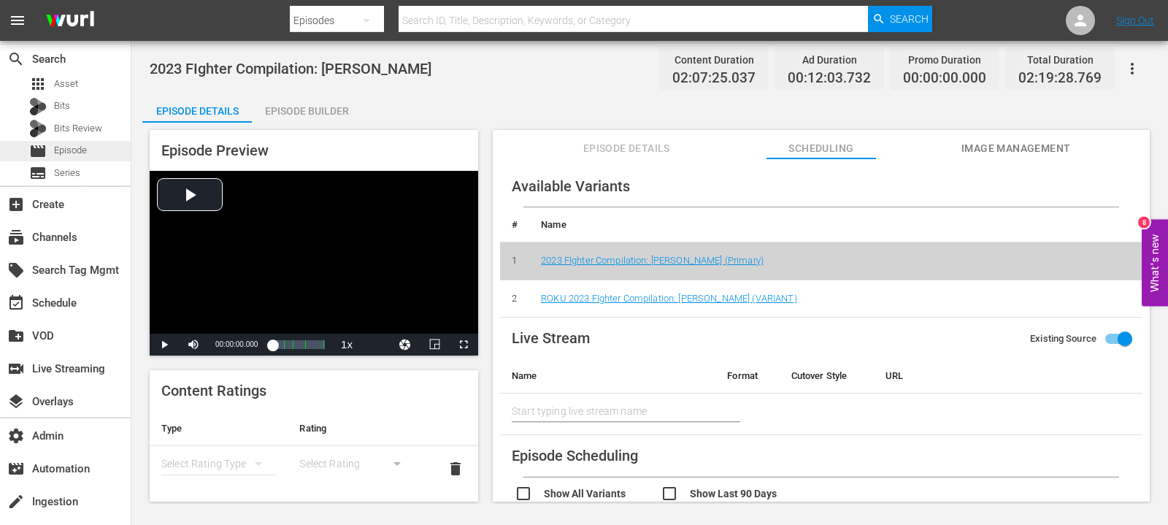
click at [76, 155] on span "Episode" at bounding box center [70, 150] width 33 height 15
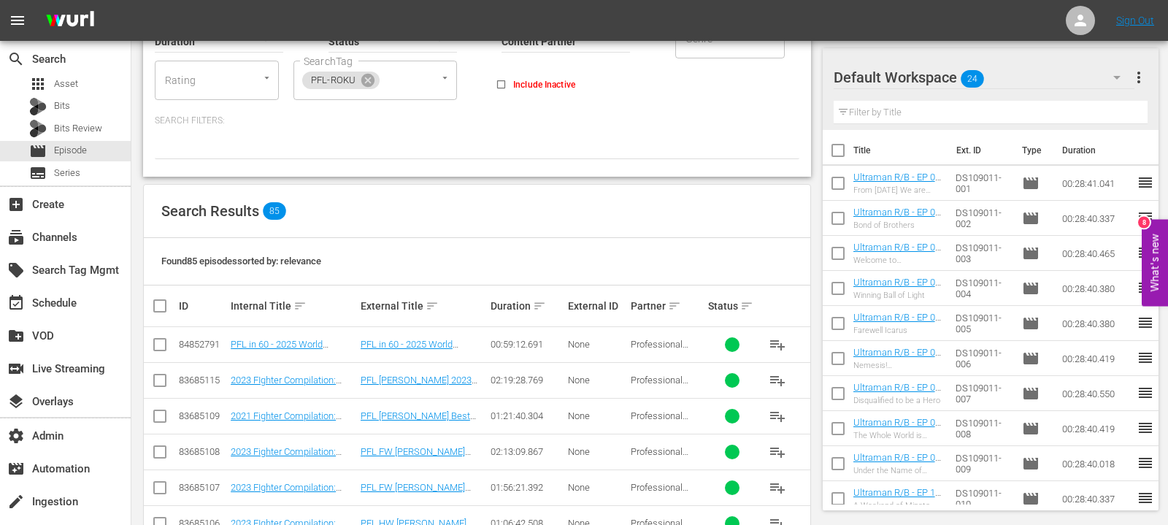
scroll to position [97, 0]
